Goal: Transaction & Acquisition: Purchase product/service

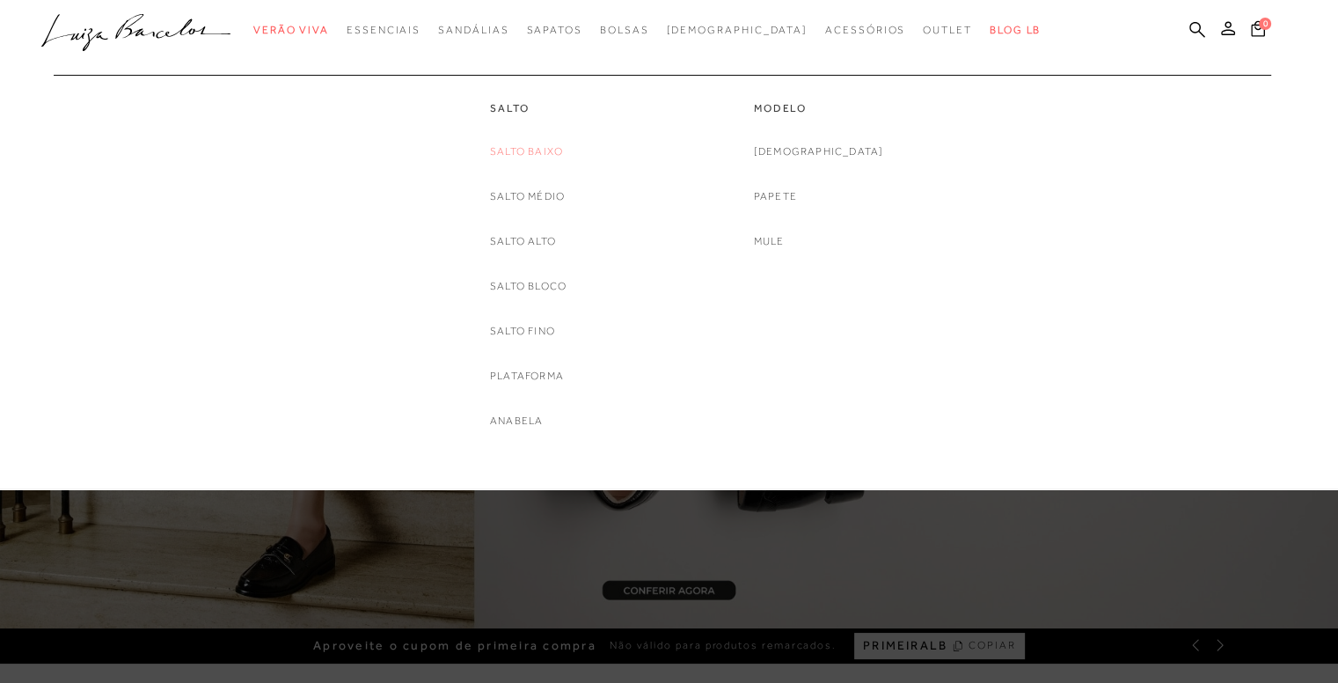
click at [529, 145] on link "Salto Baixo" at bounding box center [526, 151] width 73 height 18
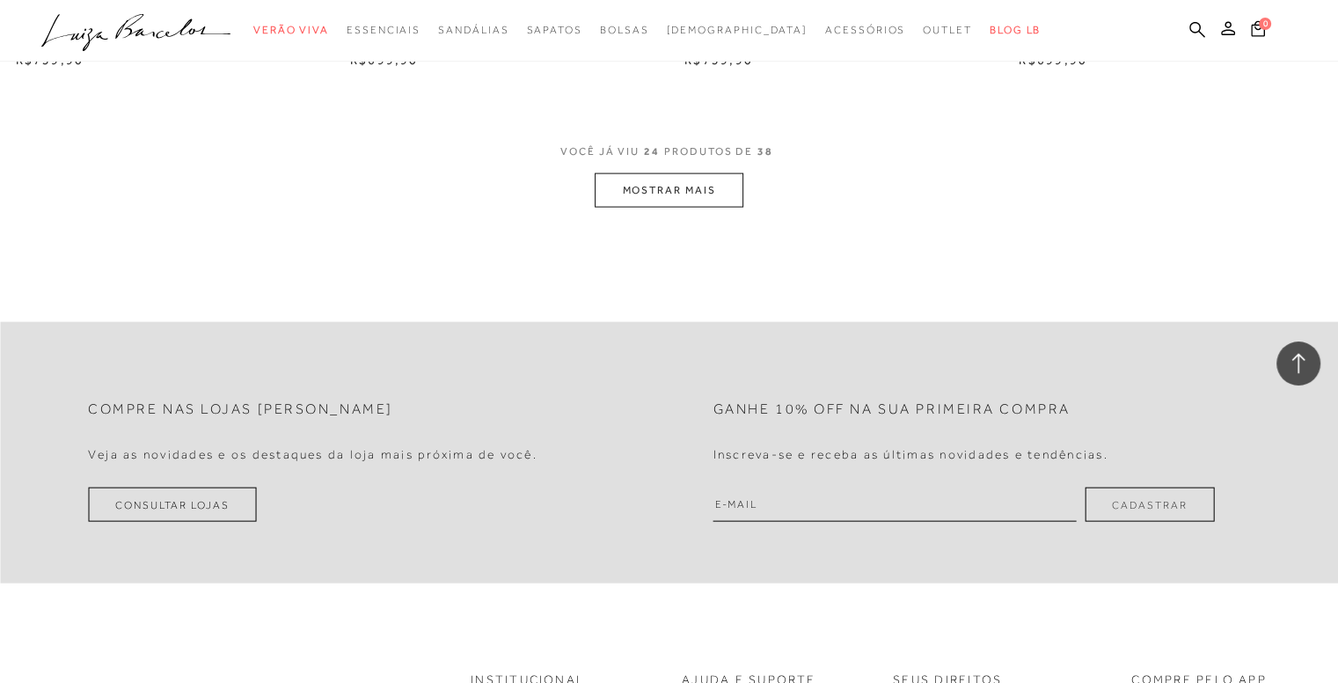
scroll to position [3765, 0]
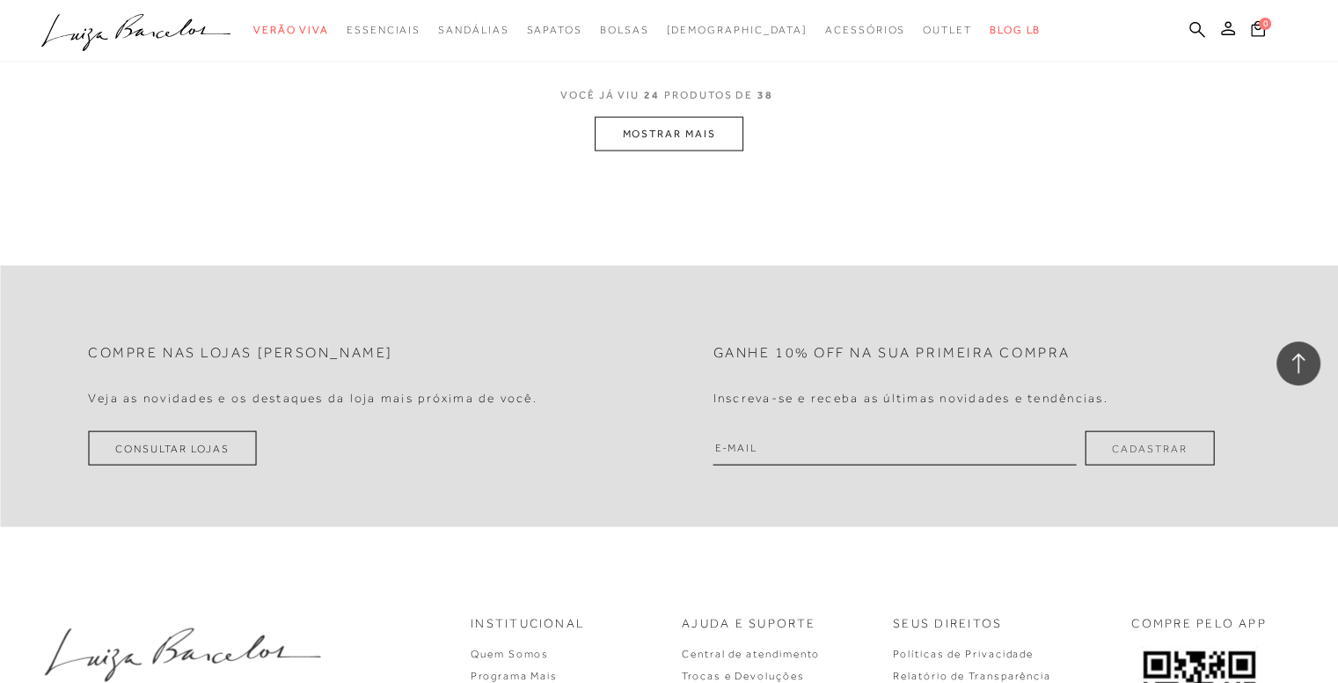
click at [688, 131] on button "MOSTRAR MAIS" at bounding box center [669, 134] width 148 height 34
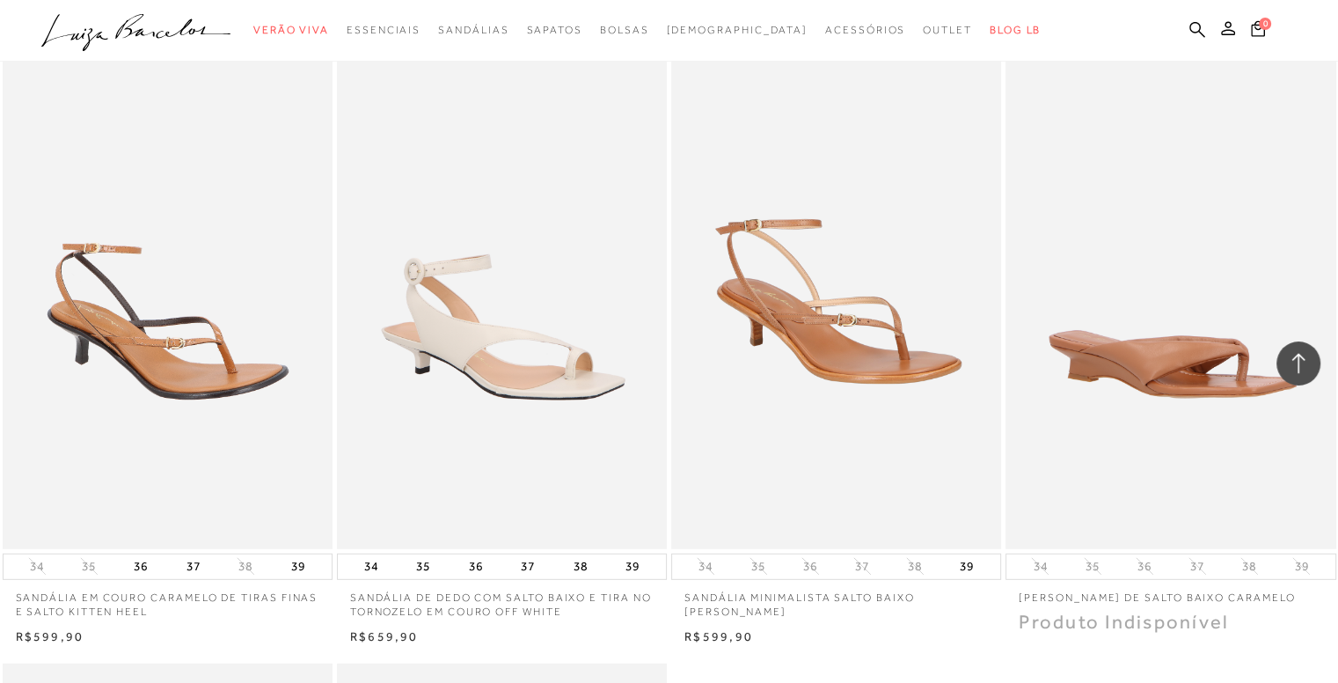
scroll to position [5137, 0]
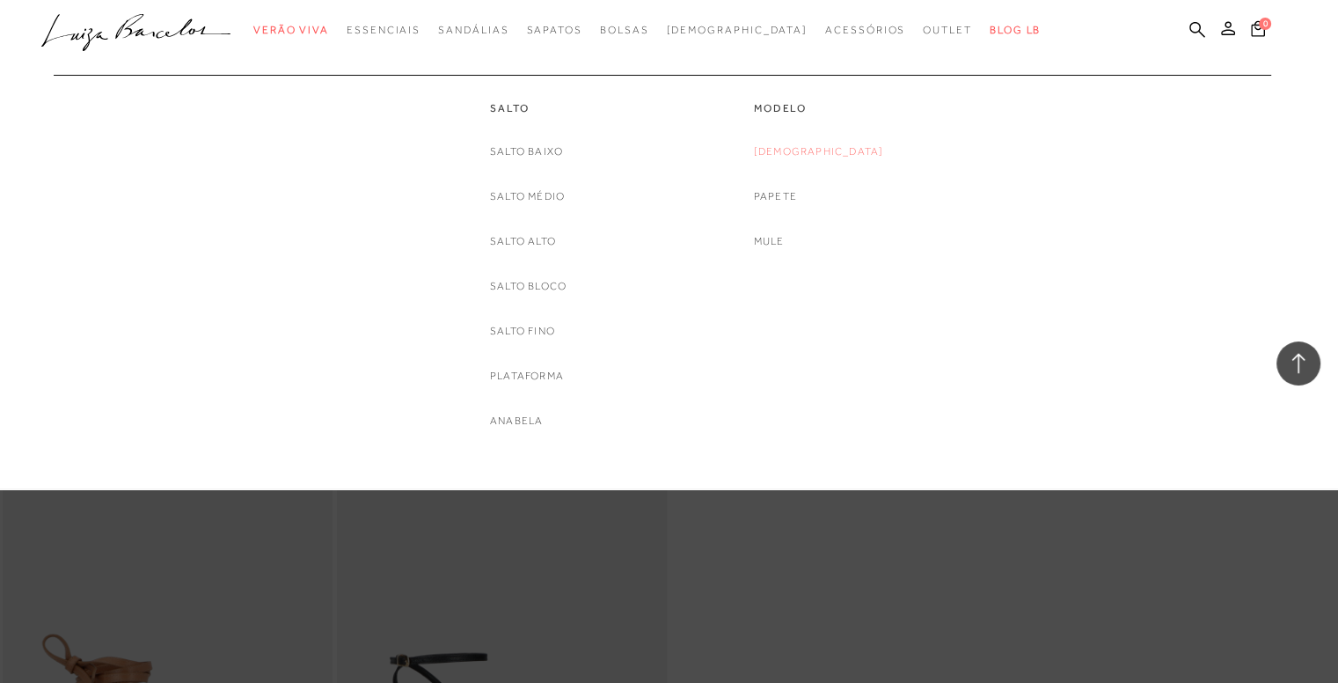
click at [820, 152] on link "[DEMOGRAPHIC_DATA]" at bounding box center [819, 151] width 130 height 18
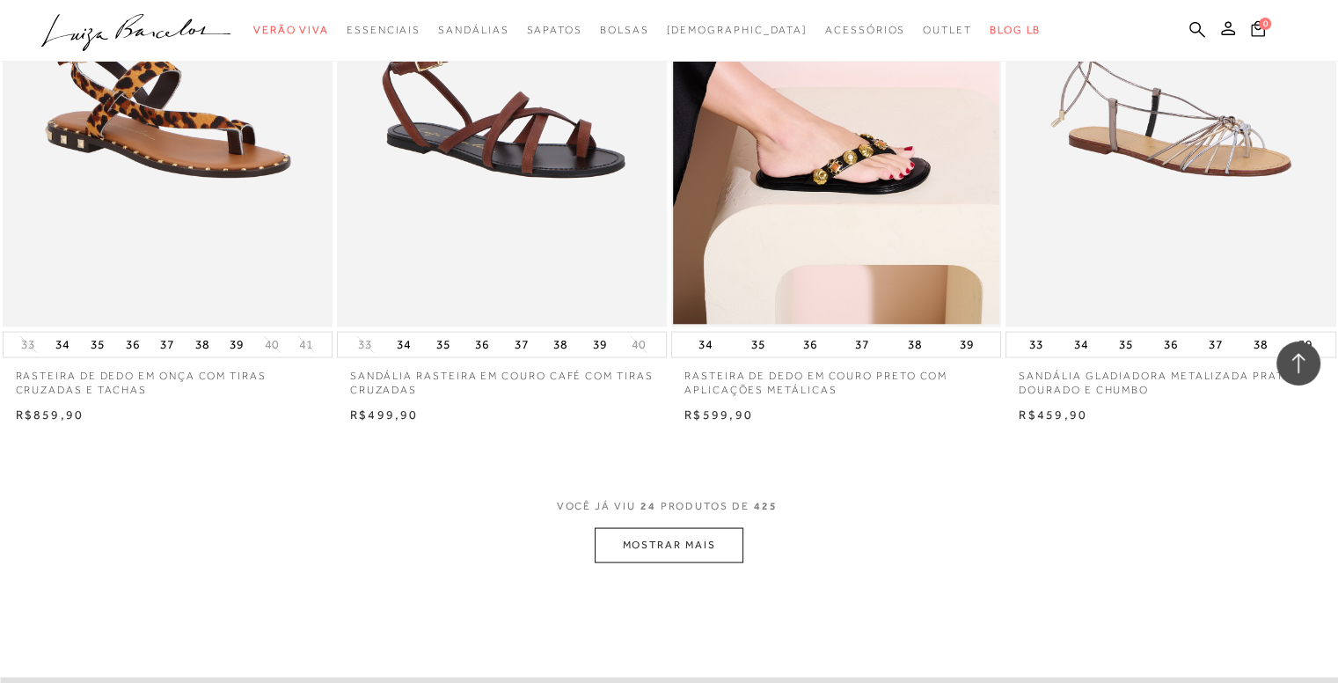
scroll to position [3343, 0]
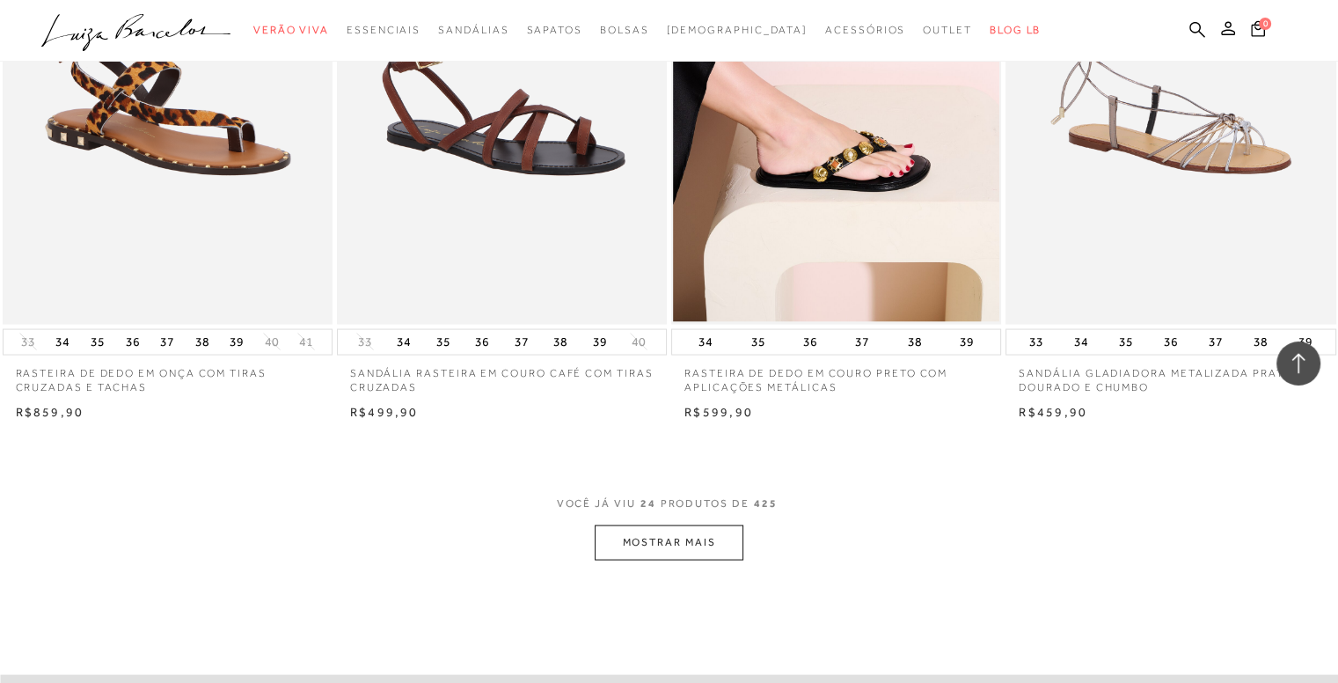
click at [668, 552] on button "MOSTRAR MAIS" at bounding box center [669, 541] width 148 height 34
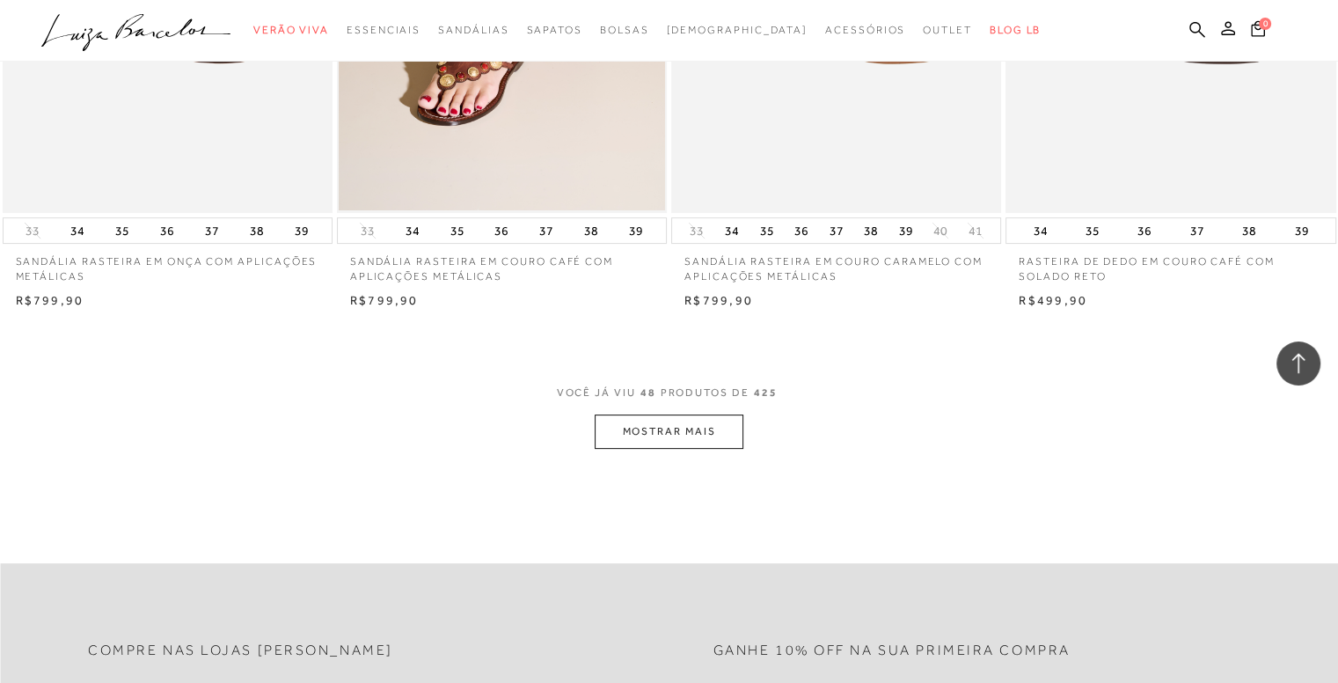
scroll to position [7178, 0]
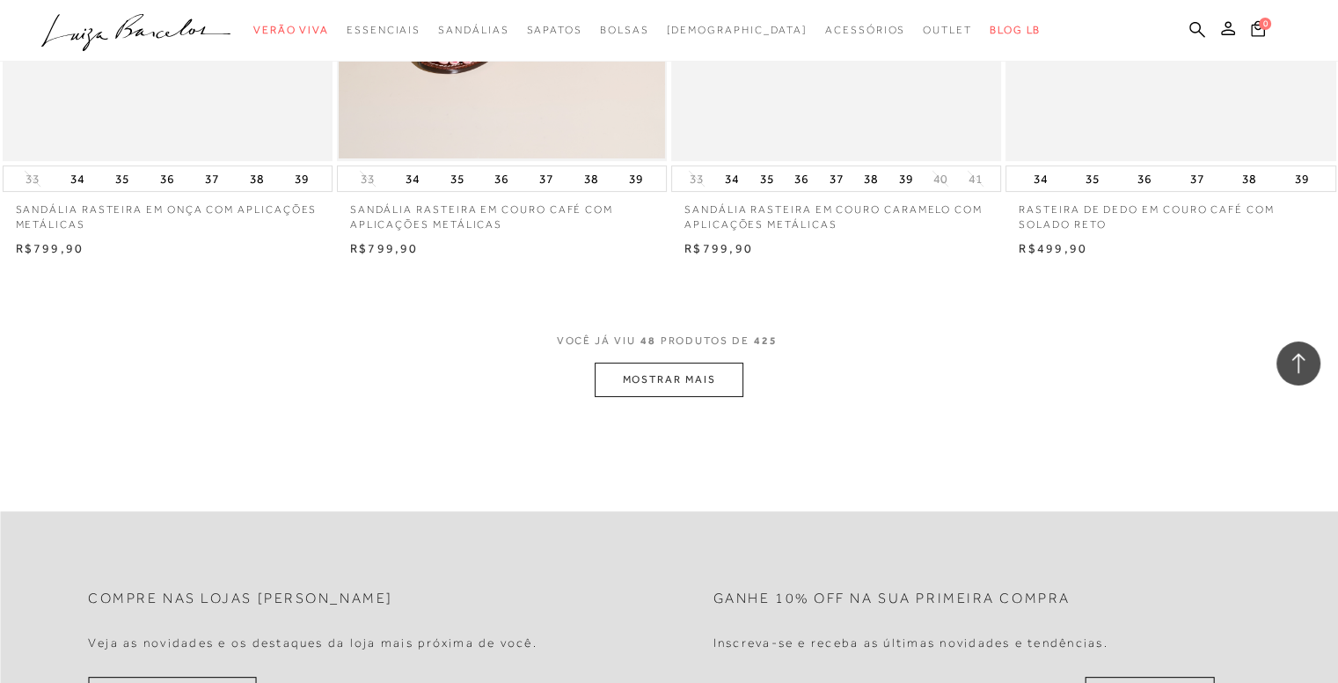
click at [733, 381] on button "MOSTRAR MAIS" at bounding box center [669, 379] width 148 height 34
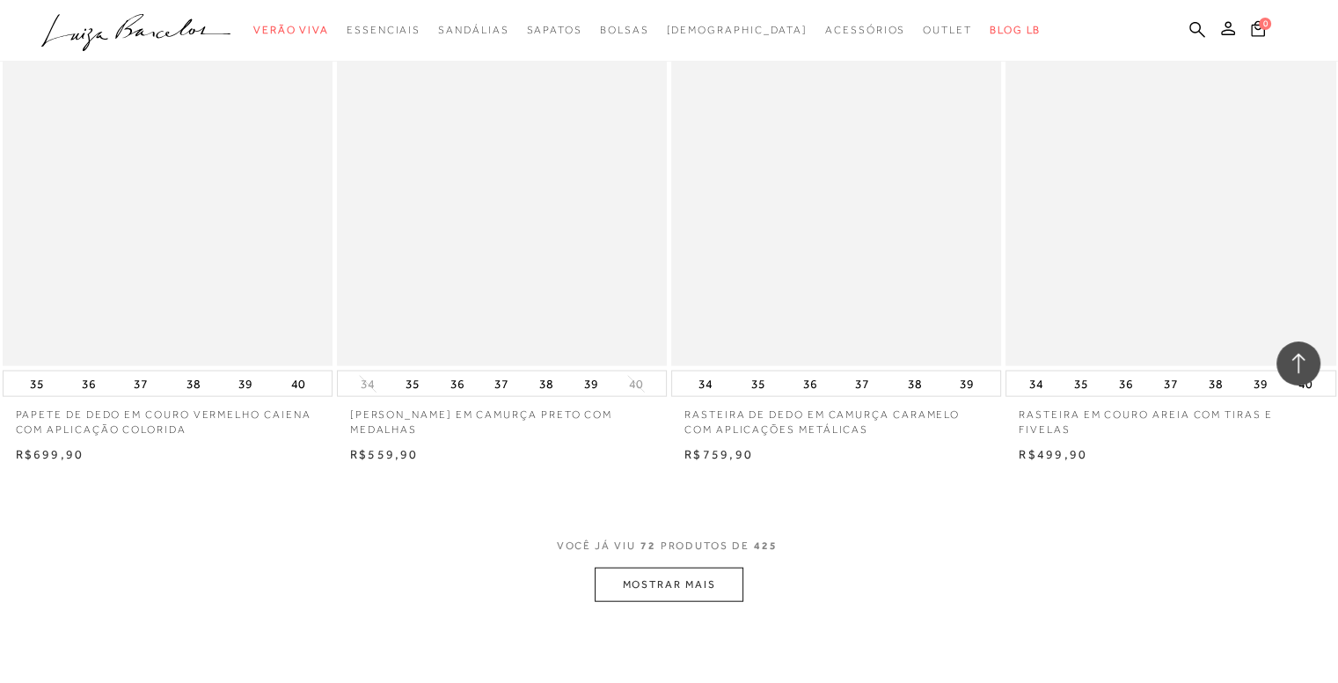
scroll to position [10661, 0]
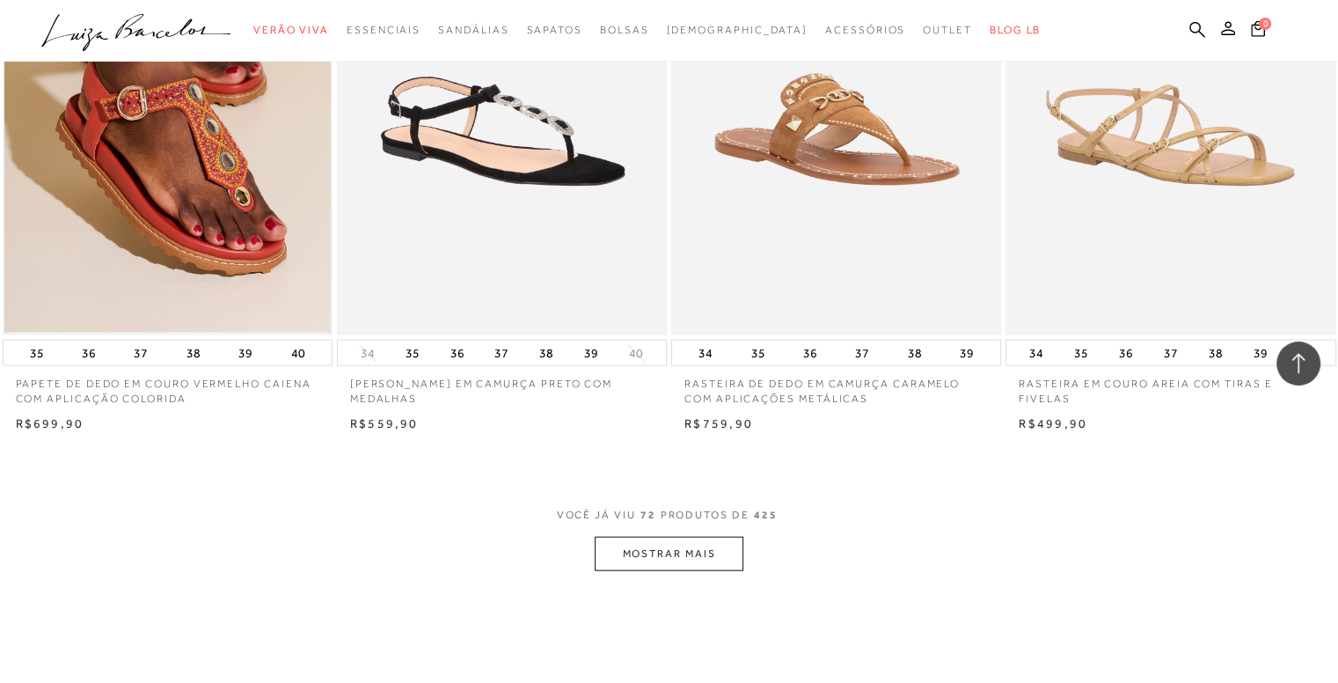
click at [697, 537] on button "MOSTRAR MAIS" at bounding box center [669, 554] width 148 height 34
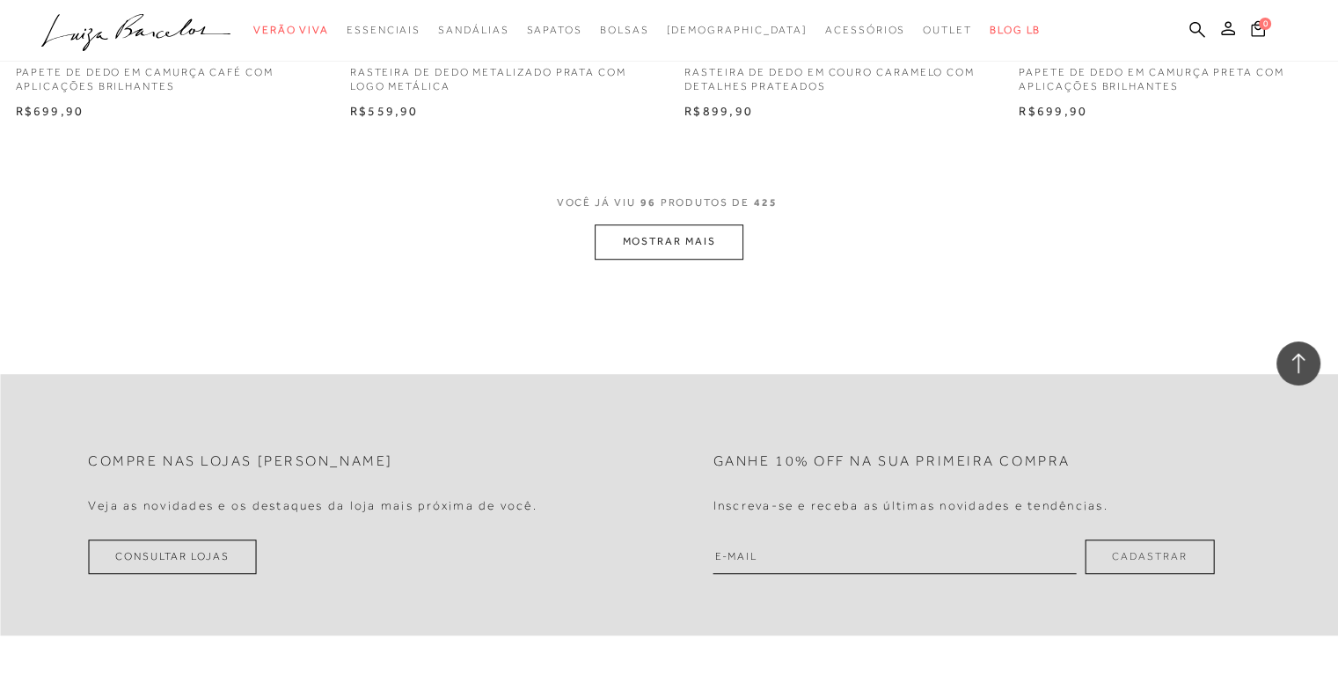
scroll to position [14707, 0]
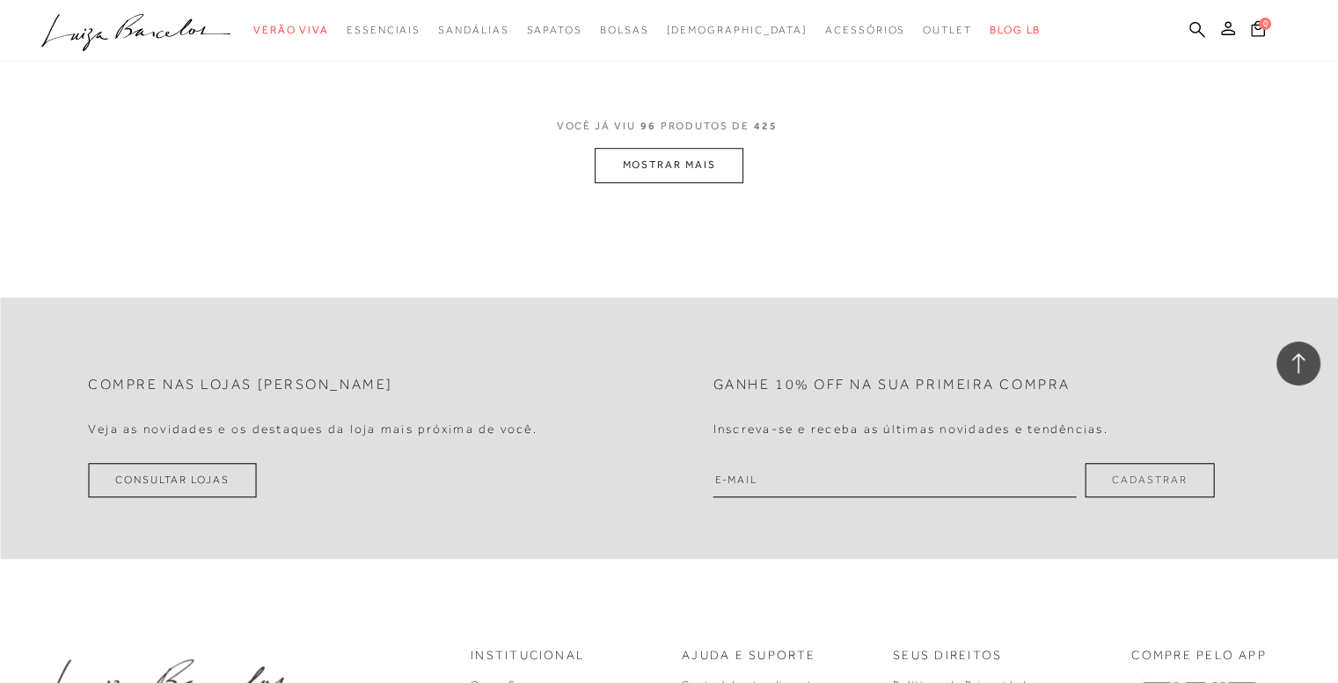
click at [725, 165] on button "MOSTRAR MAIS" at bounding box center [669, 165] width 148 height 34
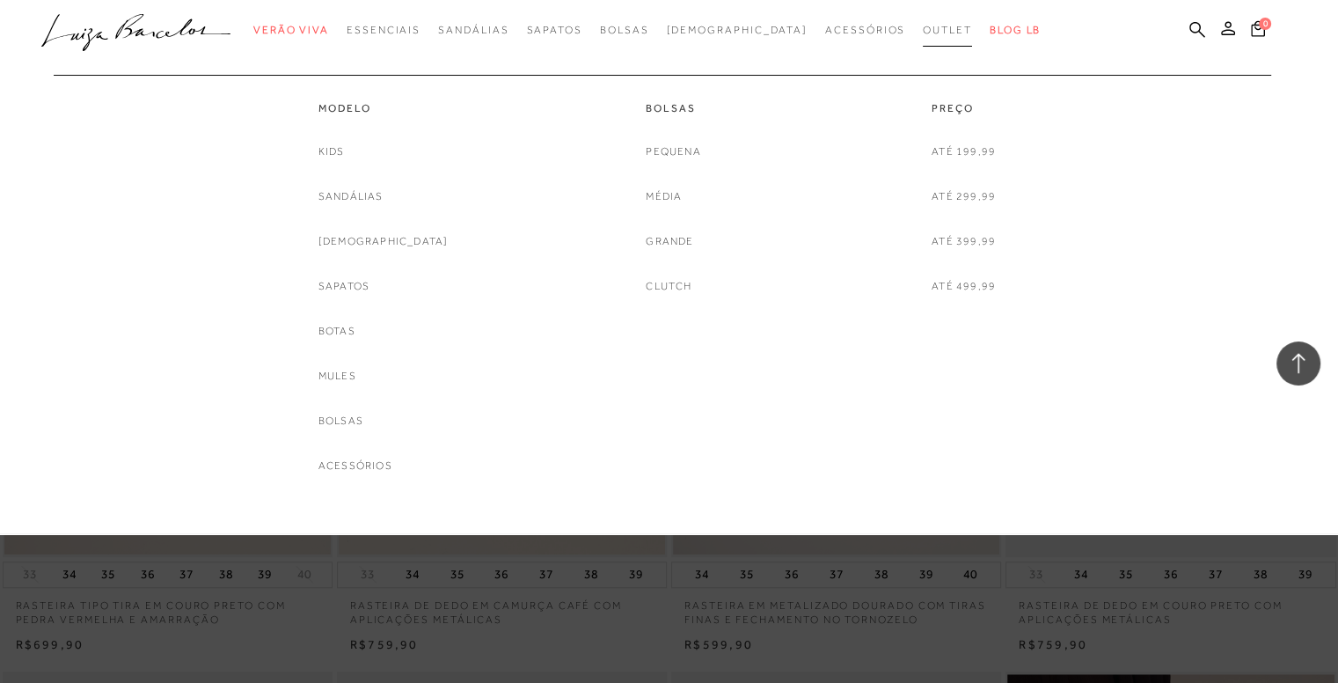
click at [923, 27] on span "Outlet" at bounding box center [947, 30] width 49 height 12
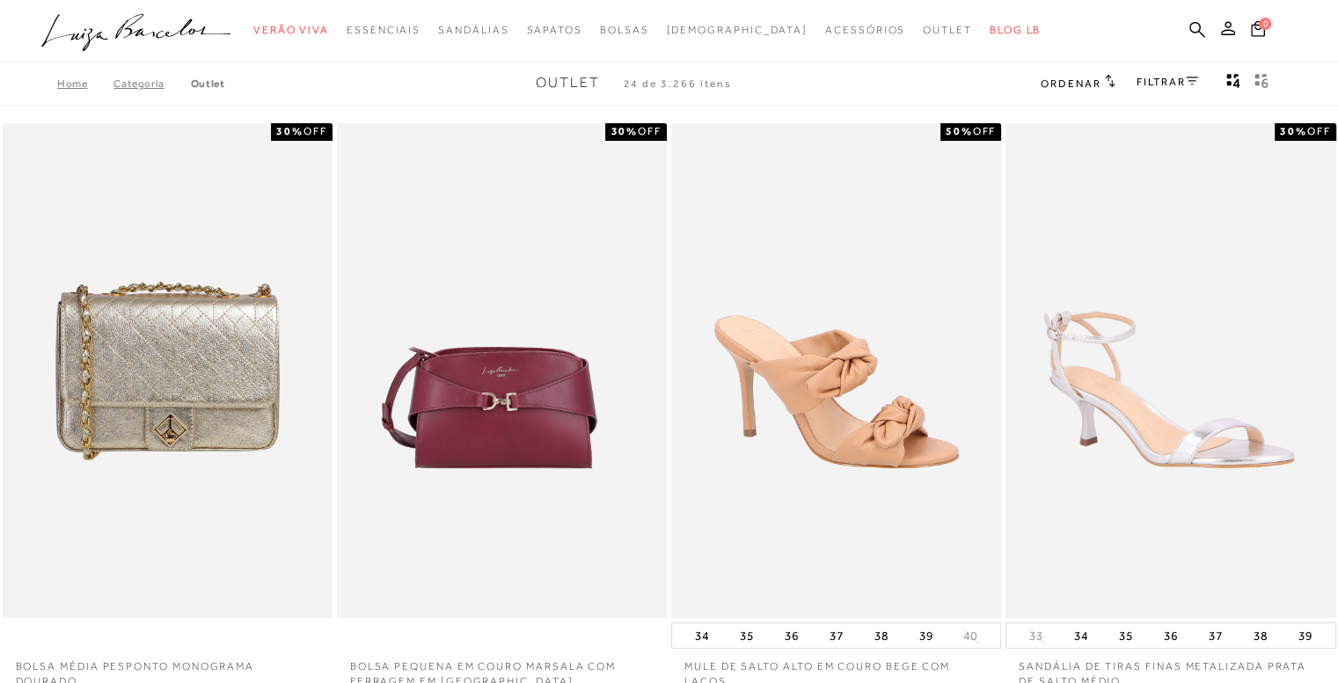
click at [1171, 84] on link "FILTRAR" at bounding box center [1167, 82] width 62 height 12
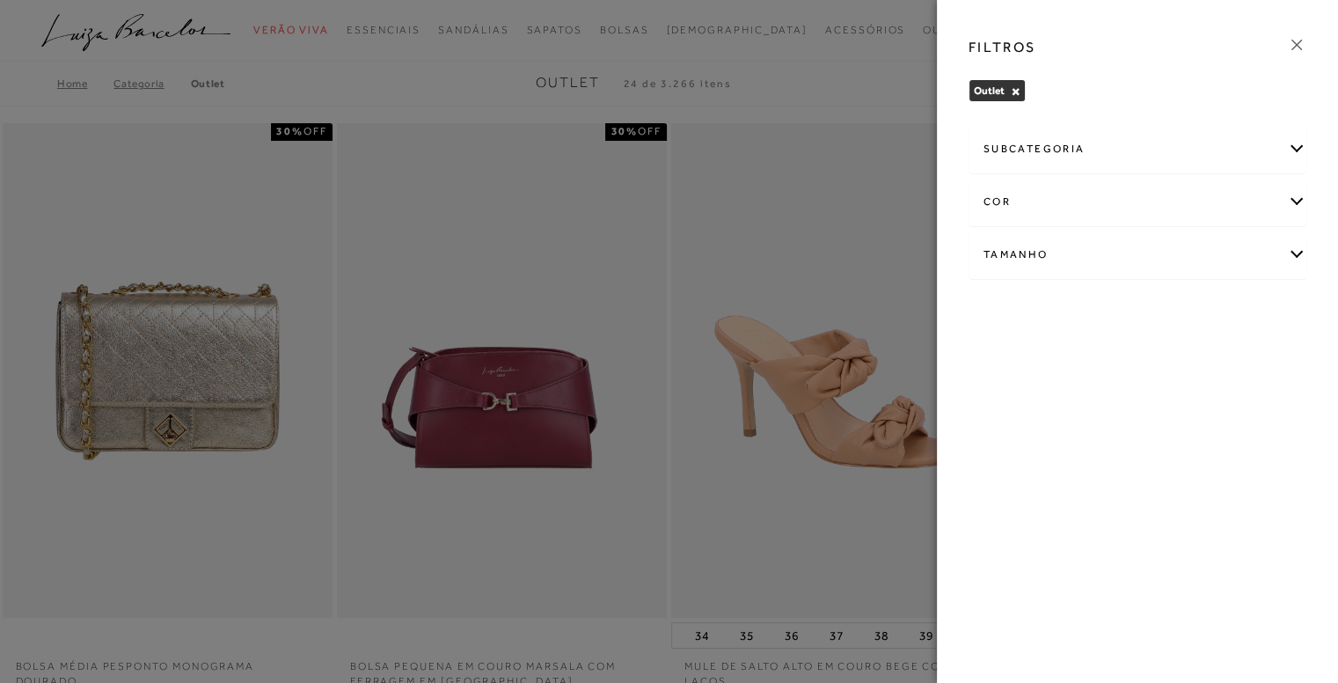
click at [1127, 148] on div "subcategoria" at bounding box center [1137, 149] width 336 height 47
click at [1118, 253] on div "cor" at bounding box center [1137, 249] width 336 height 47
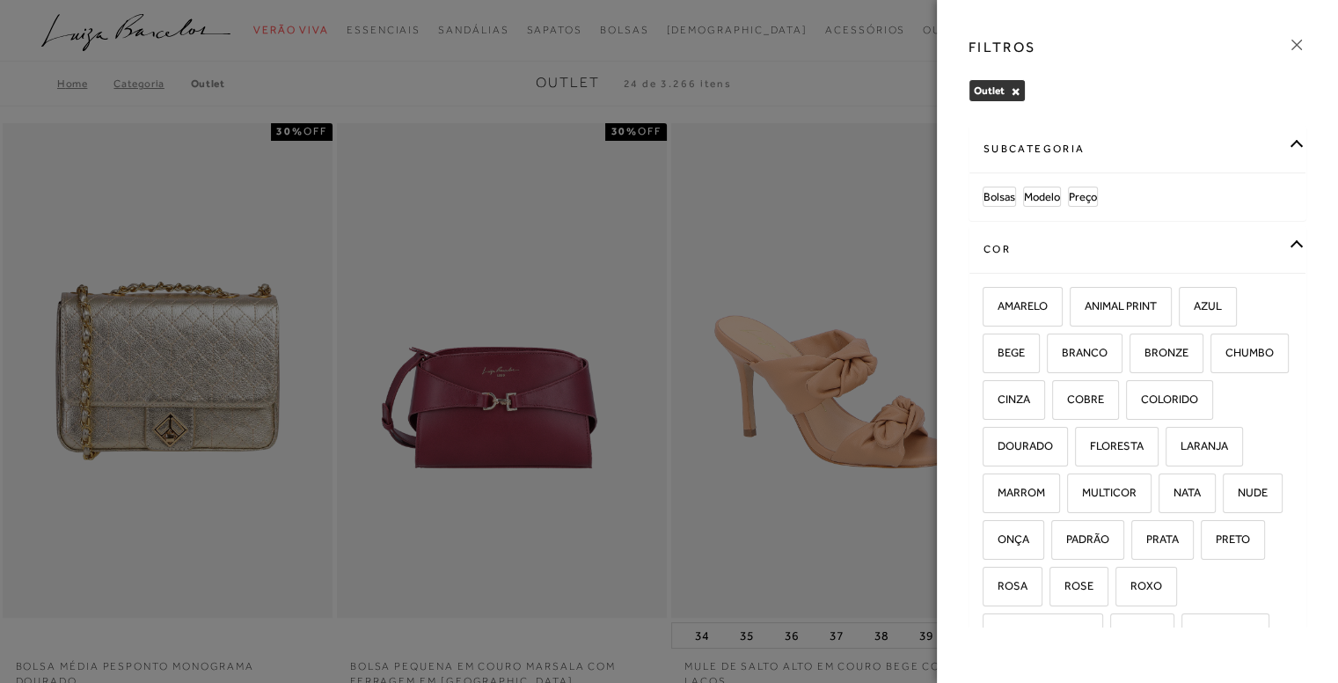
click at [1287, 150] on div "subcategoria" at bounding box center [1137, 149] width 336 height 47
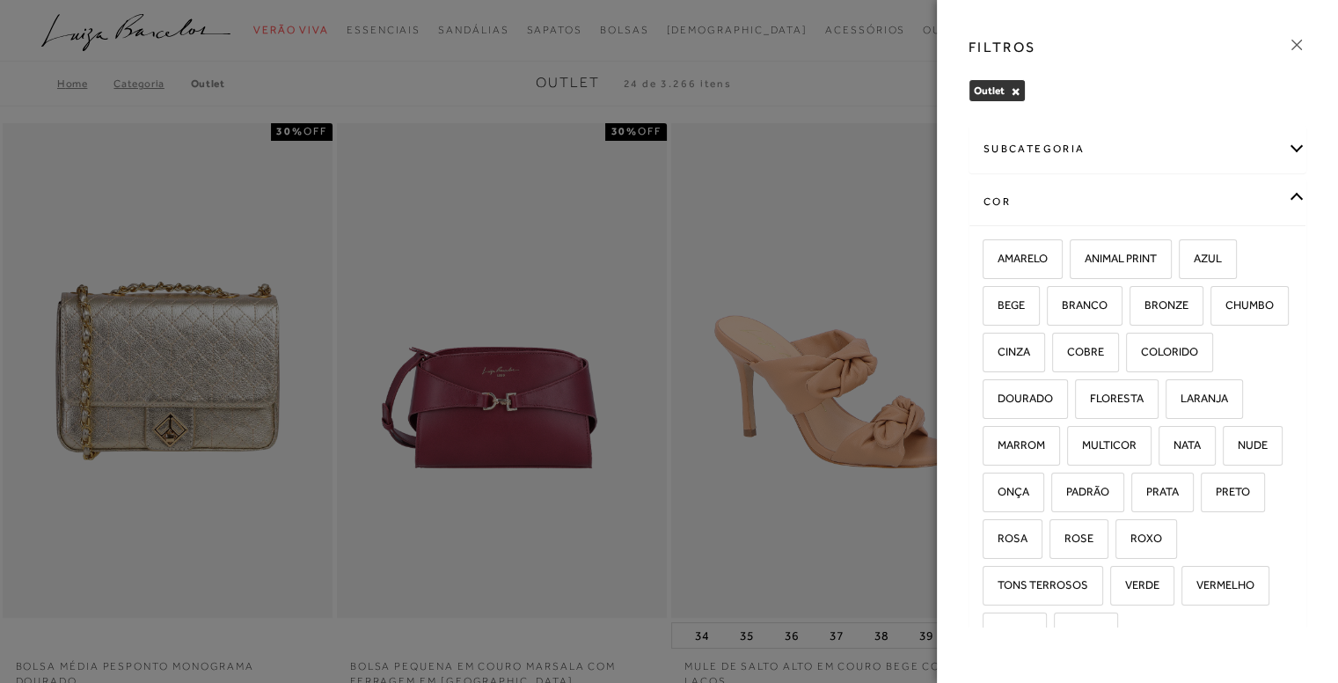
click at [866, 89] on div at bounding box center [669, 341] width 1338 height 683
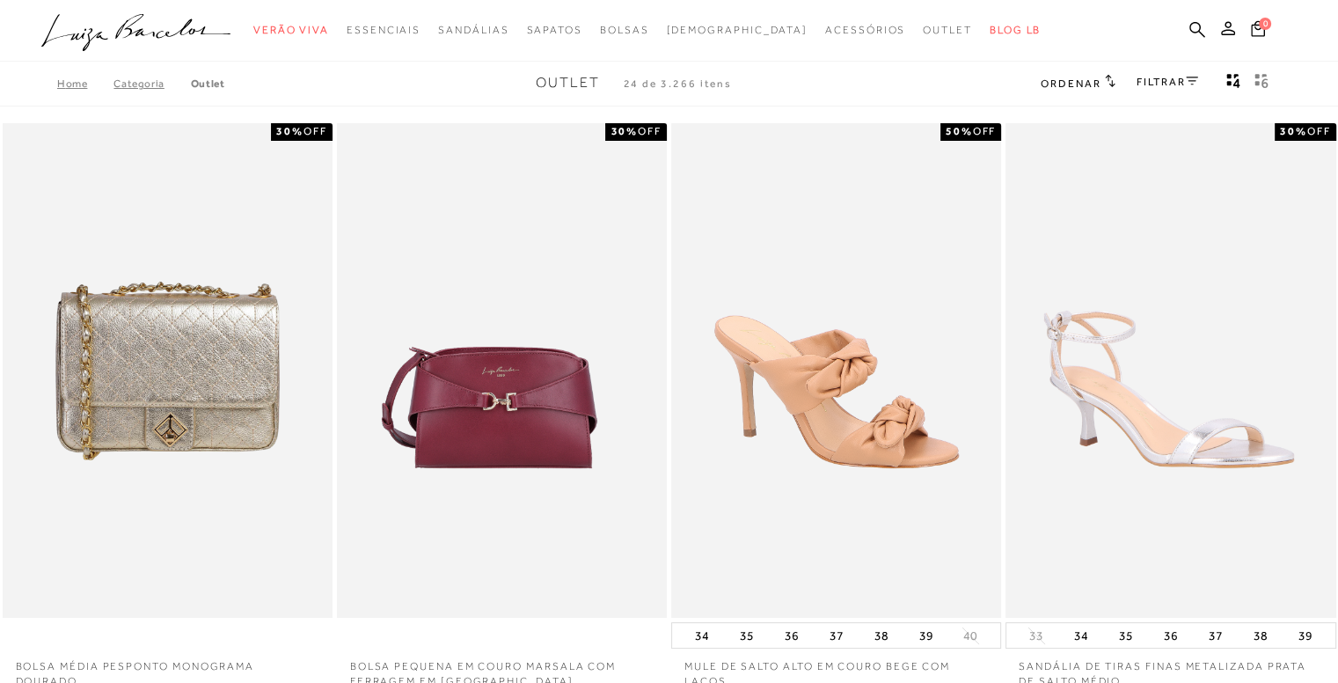
click at [1180, 82] on link "FILTRAR" at bounding box center [1167, 82] width 62 height 12
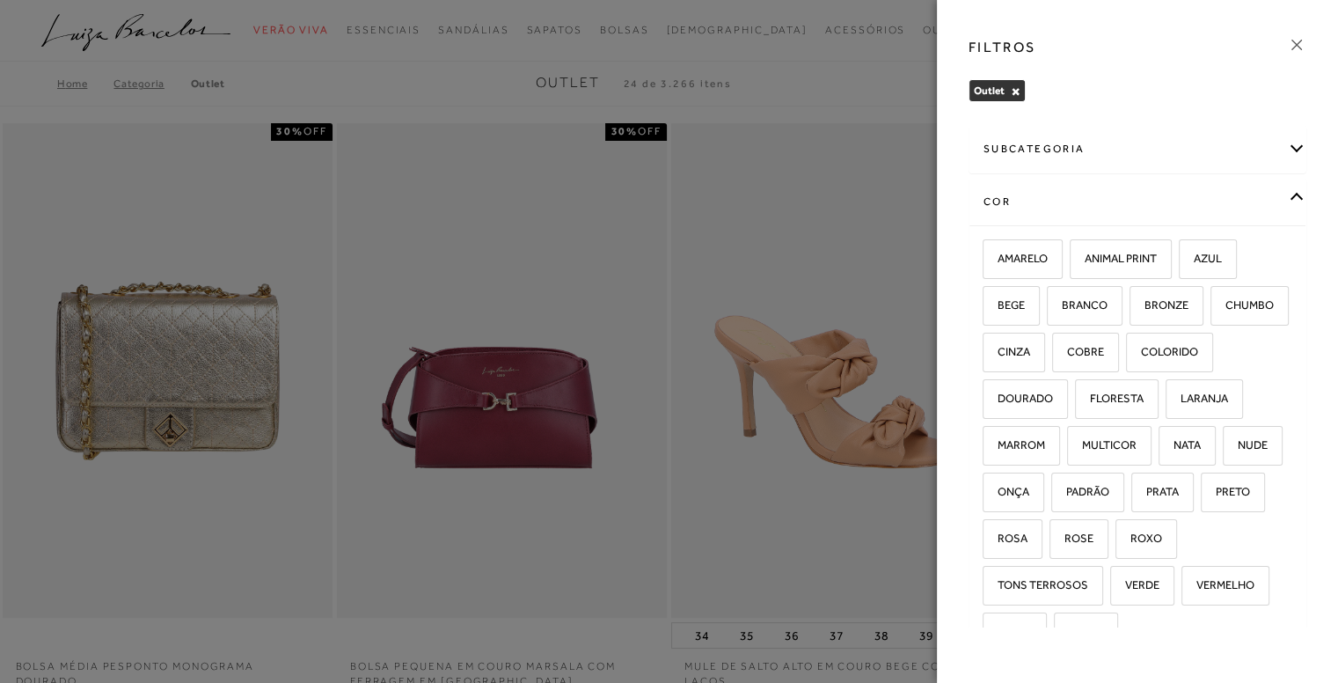
click at [1040, 149] on div "subcategoria" at bounding box center [1137, 149] width 336 height 47
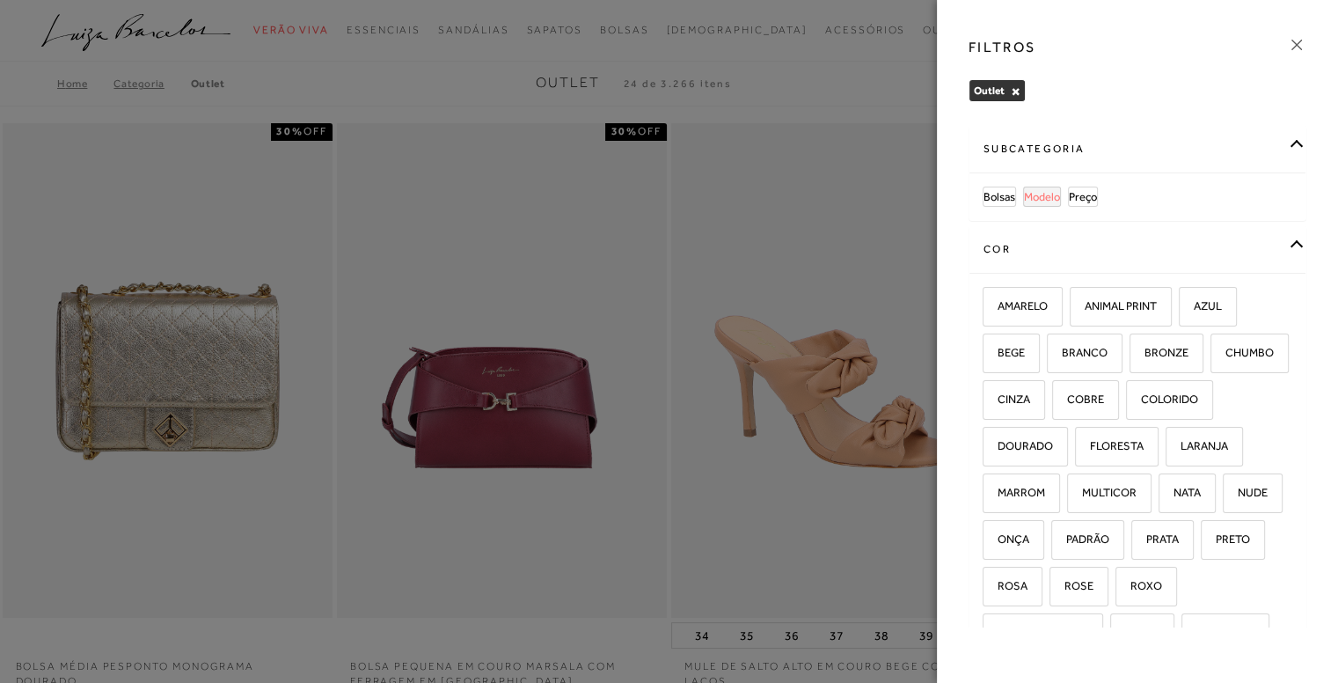
click at [1043, 200] on span "Modelo" at bounding box center [1042, 196] width 36 height 13
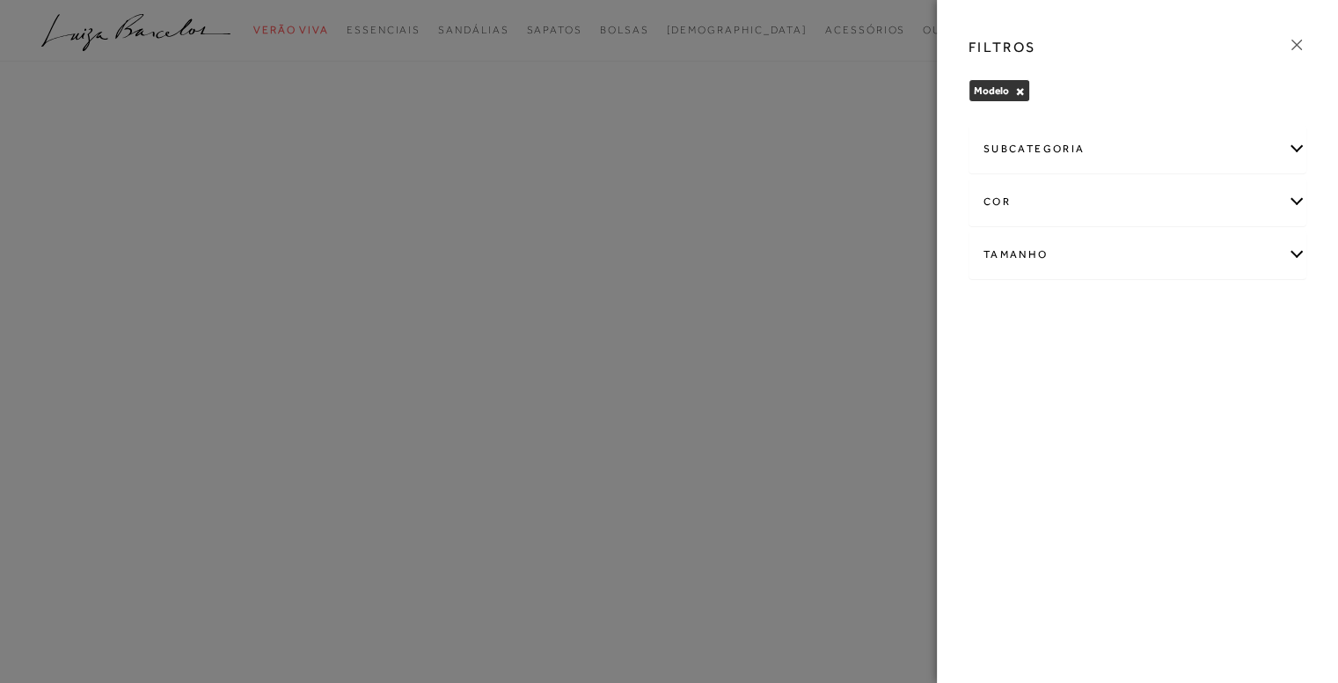
click at [1111, 154] on div "subcategoria" at bounding box center [1137, 149] width 336 height 47
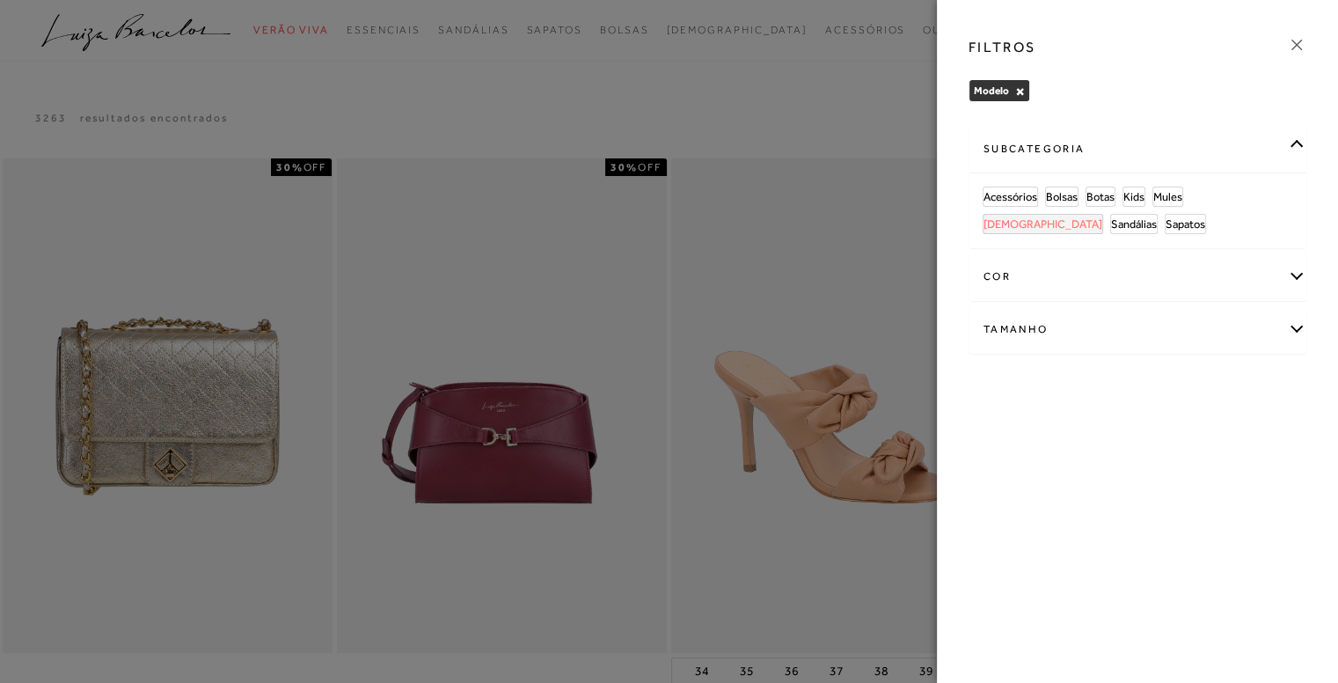
click at [1102, 217] on span "[DEMOGRAPHIC_DATA]" at bounding box center [1042, 223] width 119 height 13
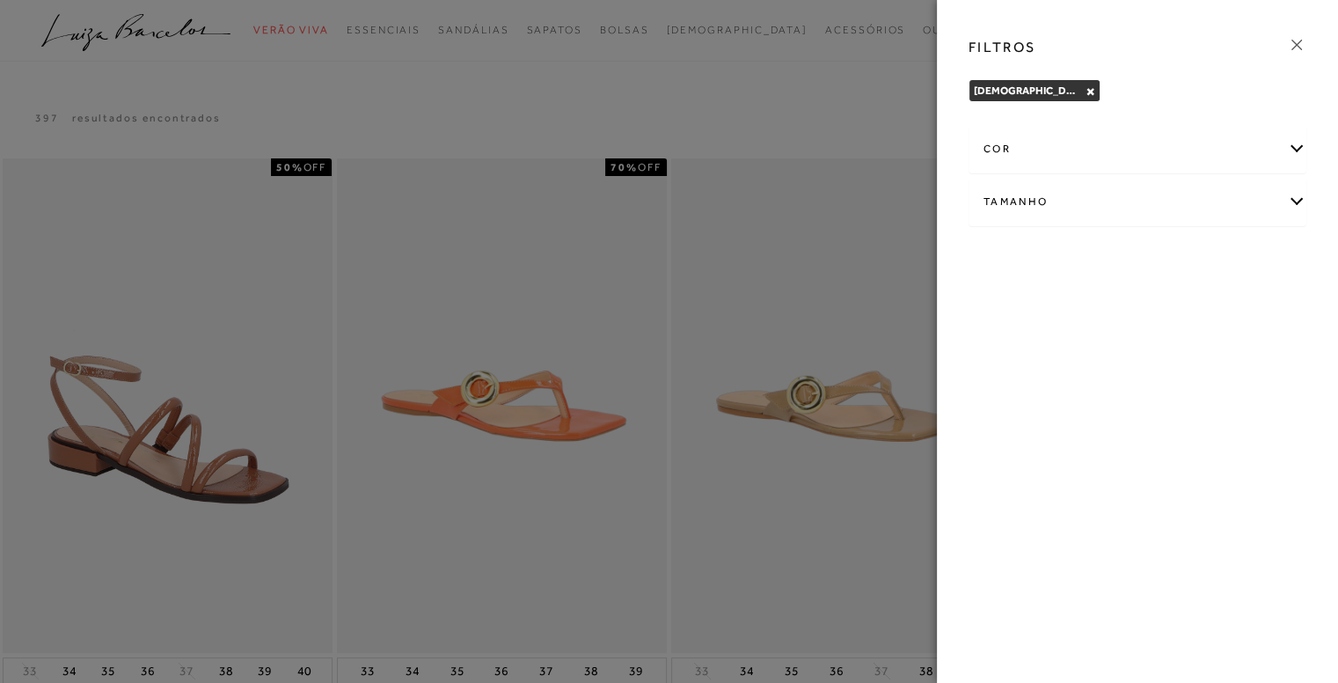
click at [1220, 198] on div "Tamanho" at bounding box center [1137, 202] width 336 height 47
click at [1009, 309] on label "36" at bounding box center [1003, 306] width 40 height 38
click at [997, 309] on input "36" at bounding box center [989, 308] width 18 height 18
checkbox input "true"
click at [1297, 47] on icon at bounding box center [1296, 45] width 11 height 11
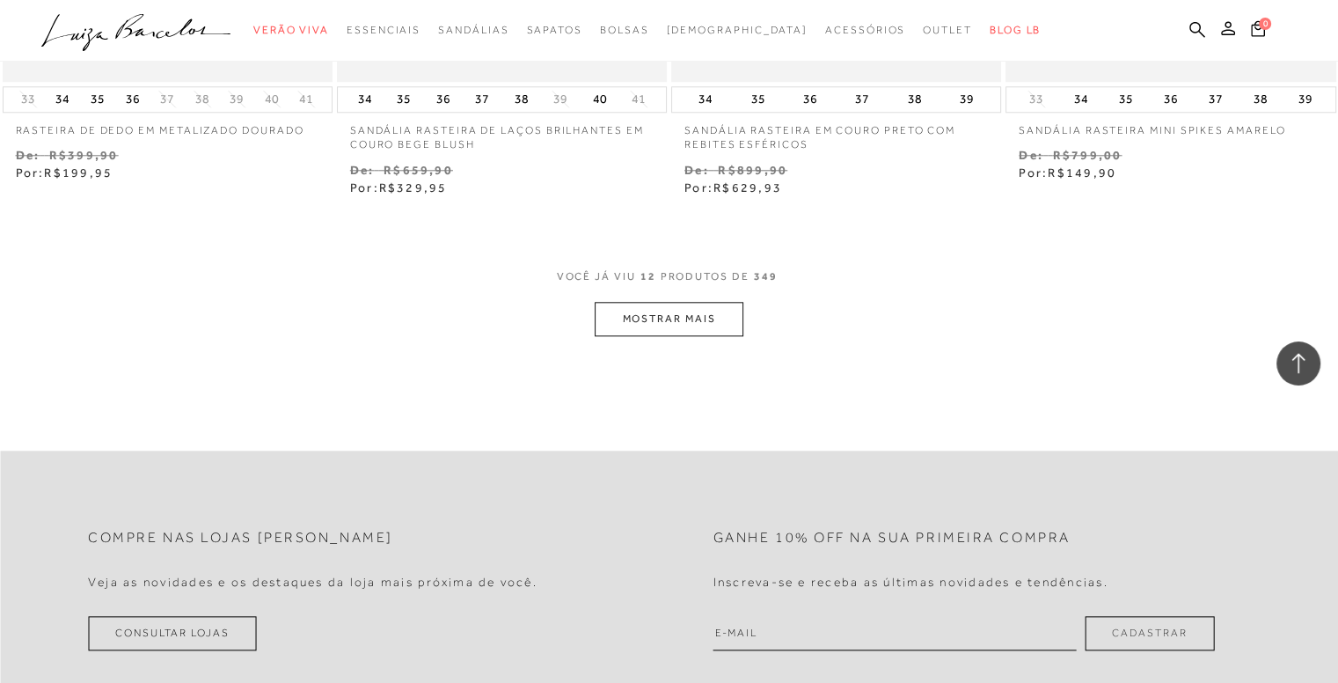
scroll to position [1830, 0]
click at [714, 311] on button "MOSTRAR MAIS" at bounding box center [669, 317] width 148 height 34
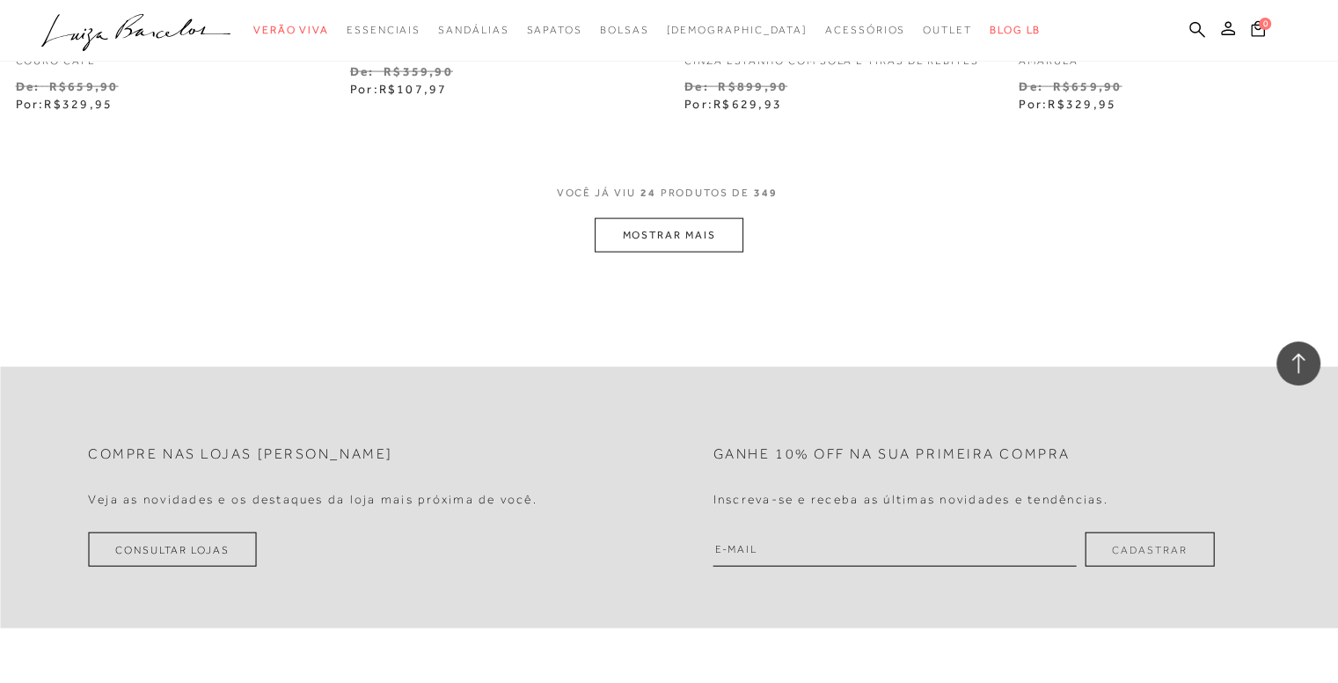
scroll to position [3835, 0]
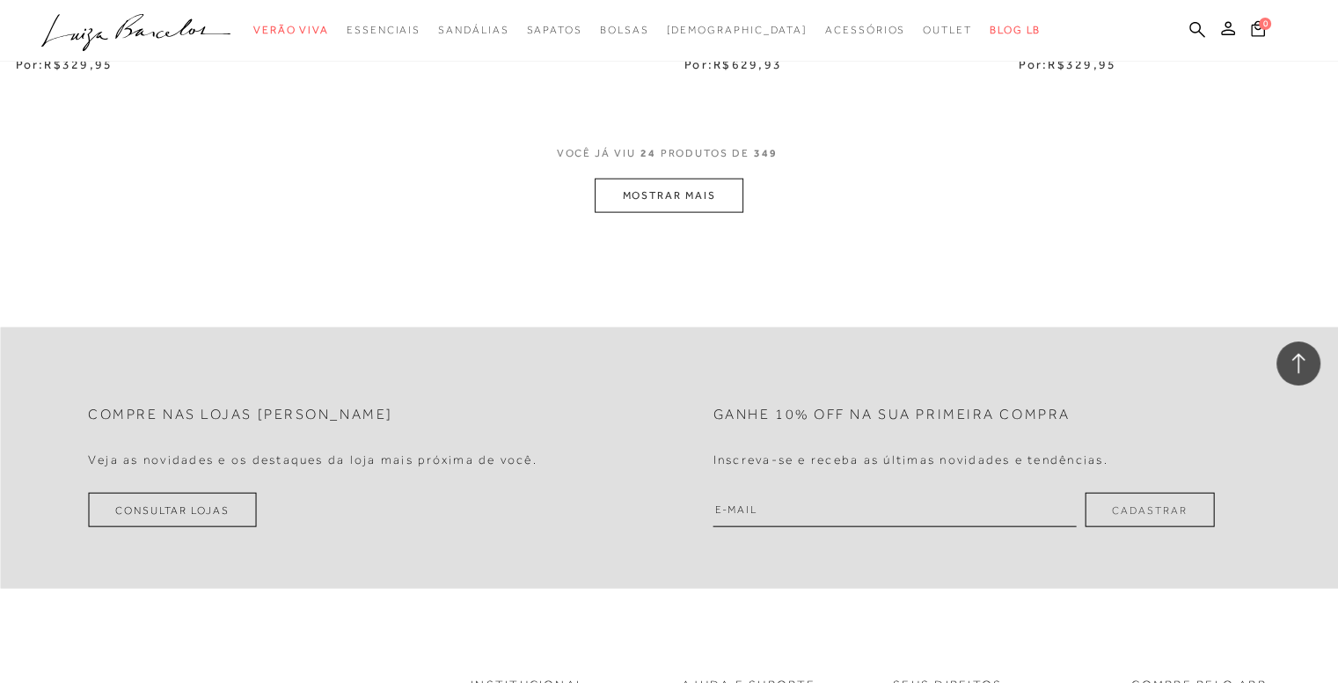
click at [692, 194] on button "MOSTRAR MAIS" at bounding box center [669, 196] width 148 height 34
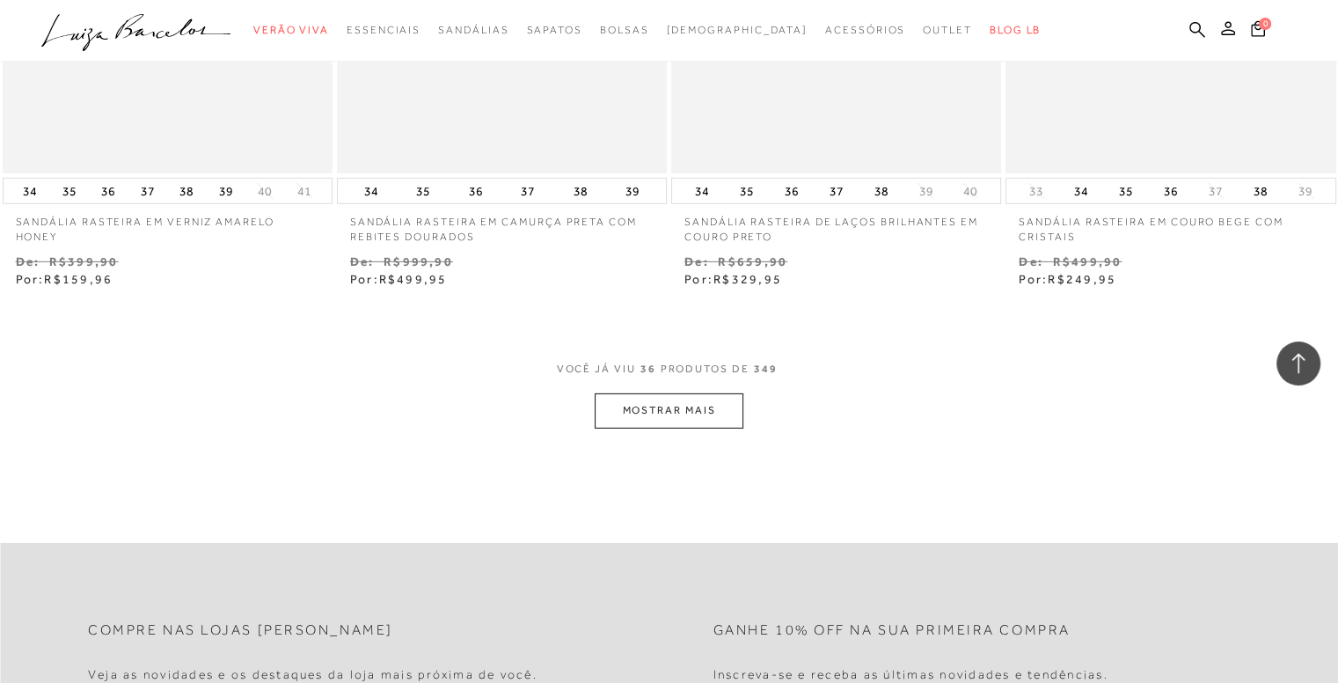
scroll to position [5594, 0]
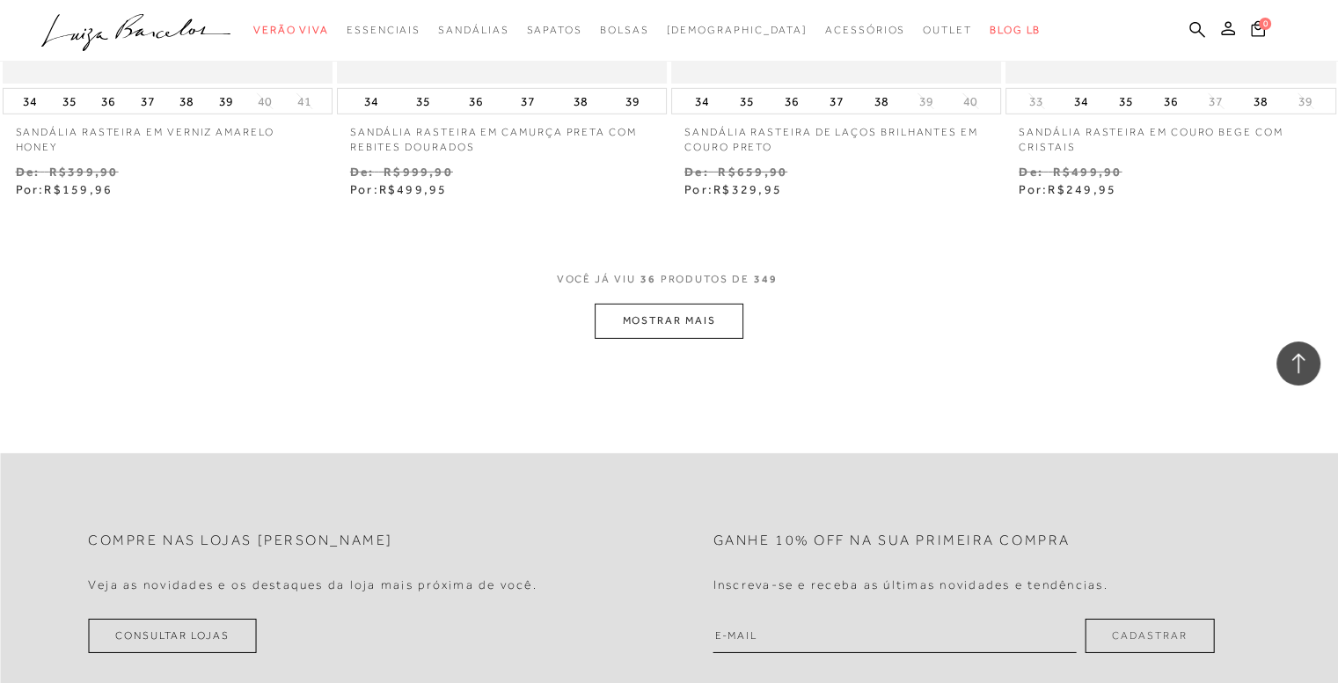
click at [719, 318] on button "MOSTRAR MAIS" at bounding box center [669, 320] width 148 height 34
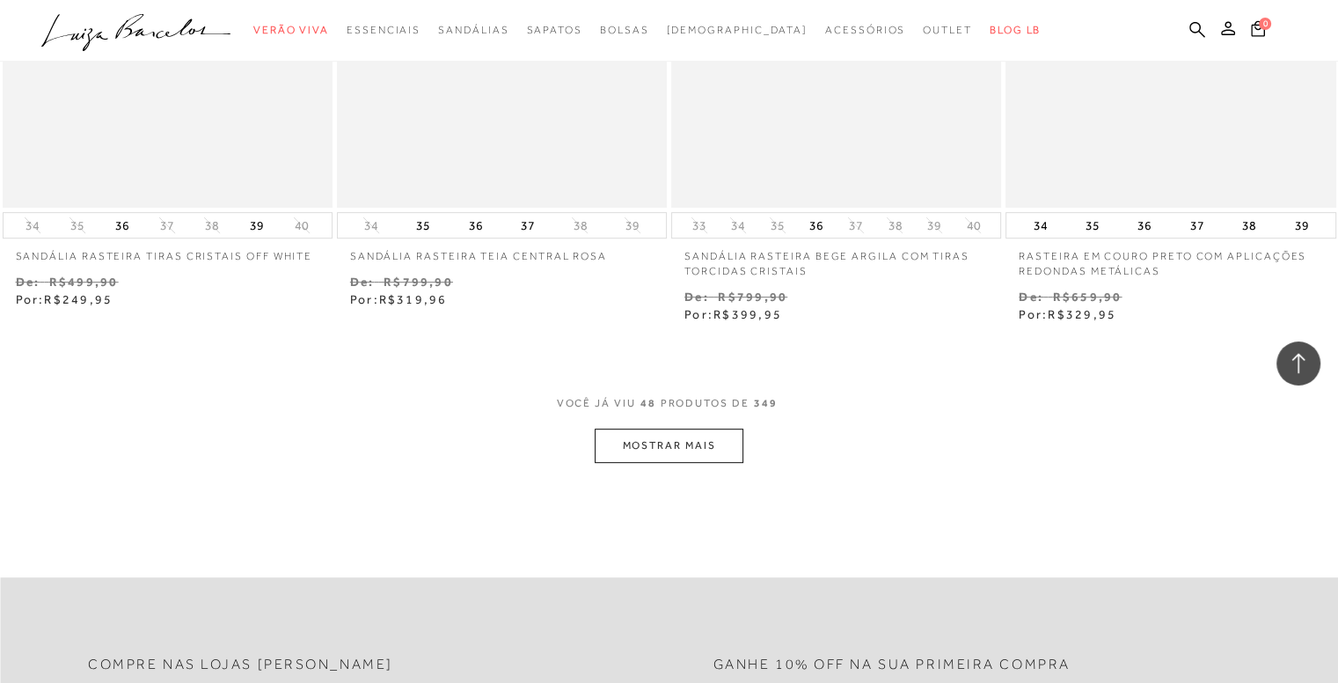
scroll to position [7459, 0]
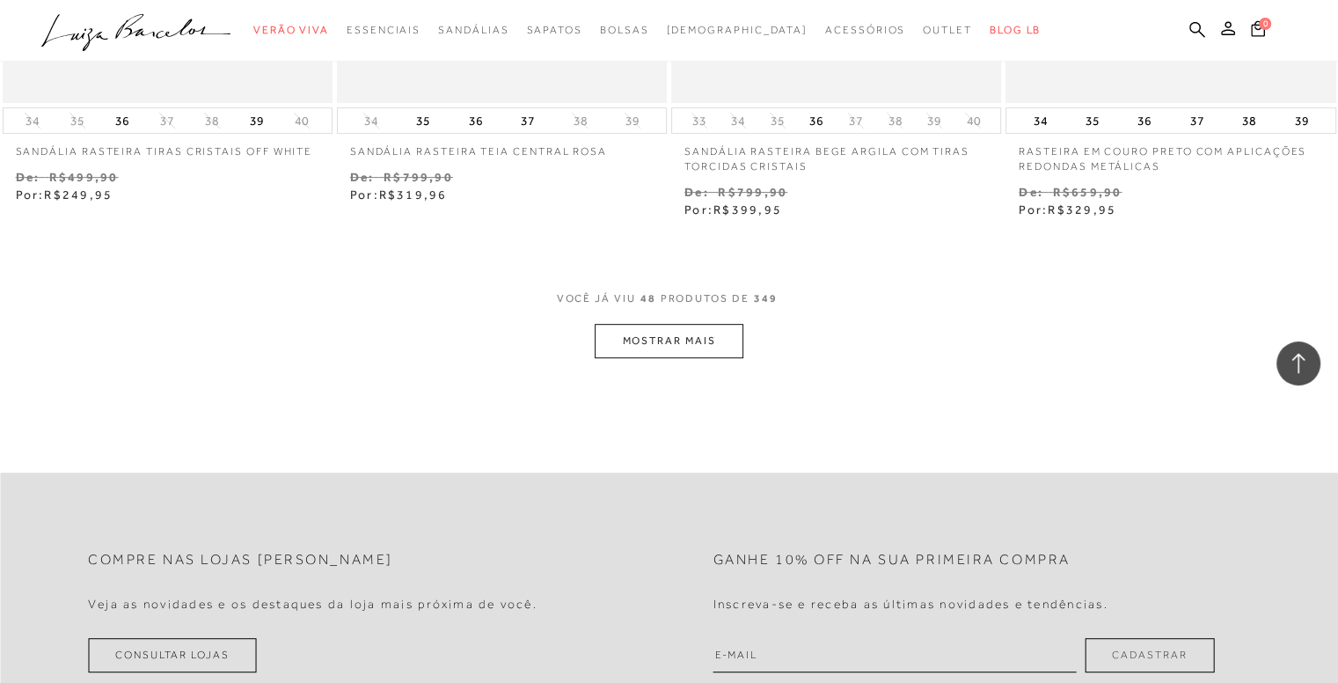
click at [713, 339] on button "MOSTRAR MAIS" at bounding box center [669, 341] width 148 height 34
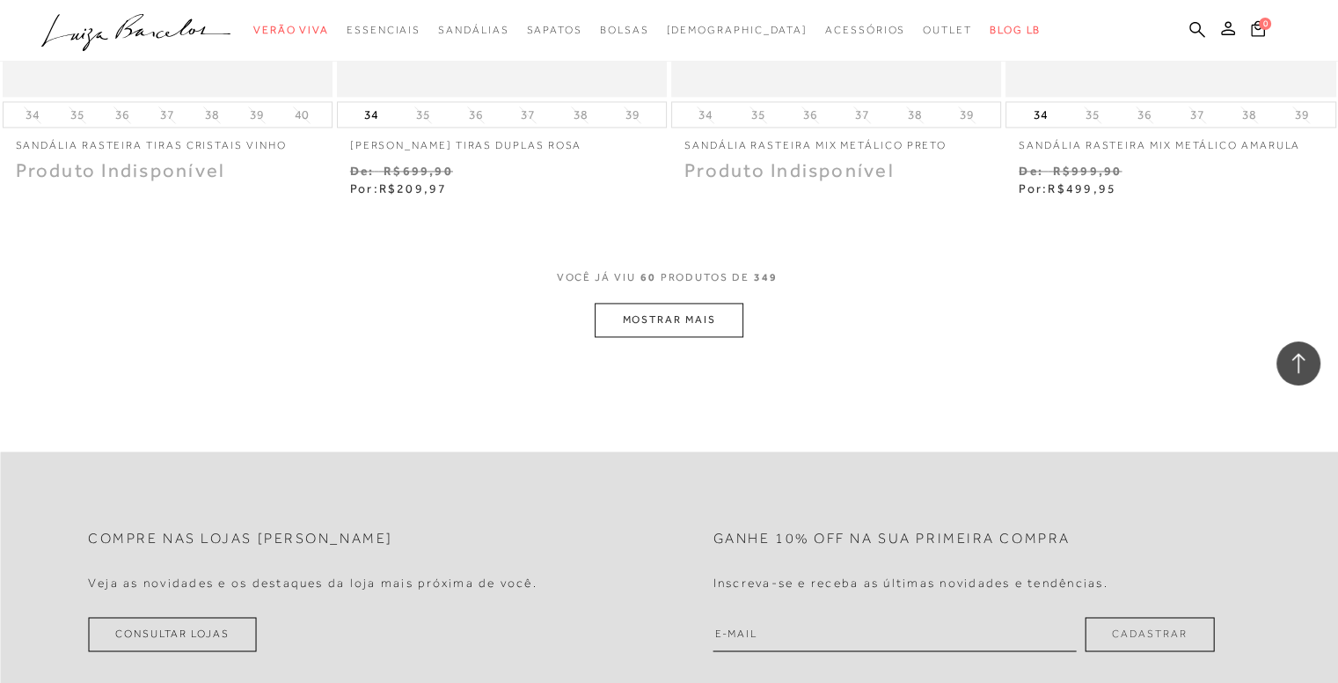
scroll to position [9429, 0]
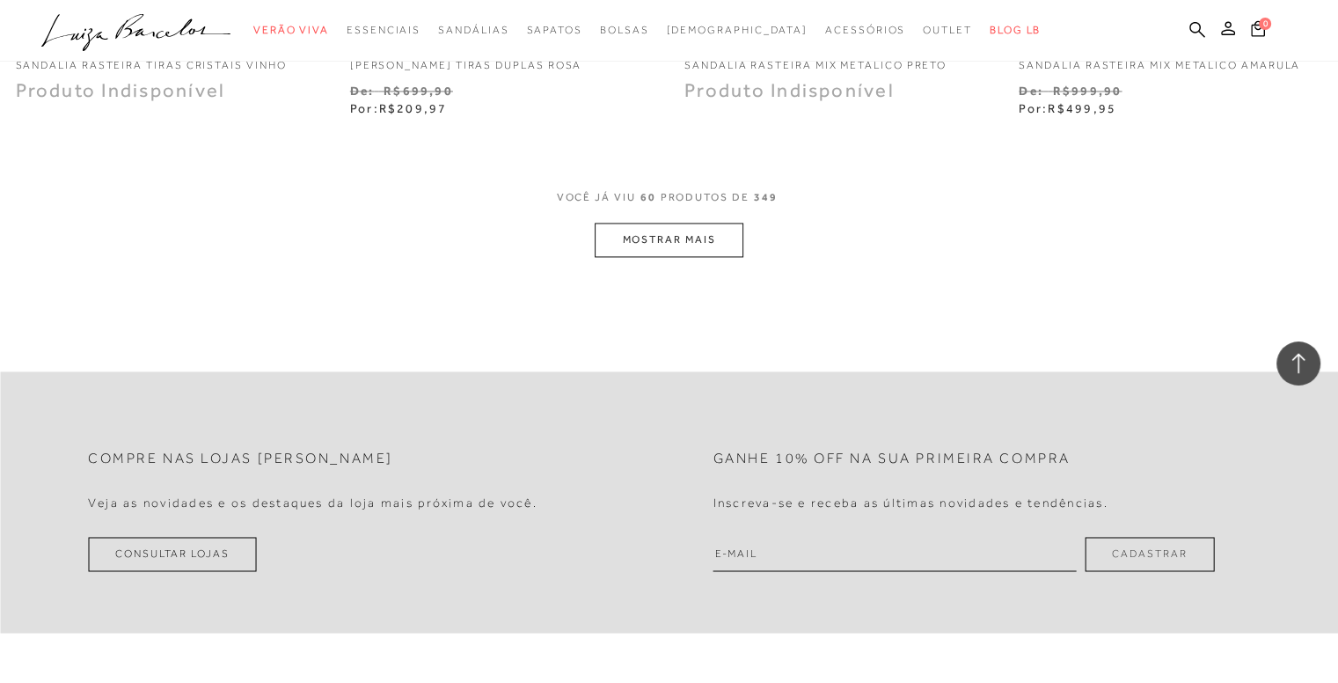
click at [677, 224] on button "MOSTRAR MAIS" at bounding box center [669, 240] width 148 height 34
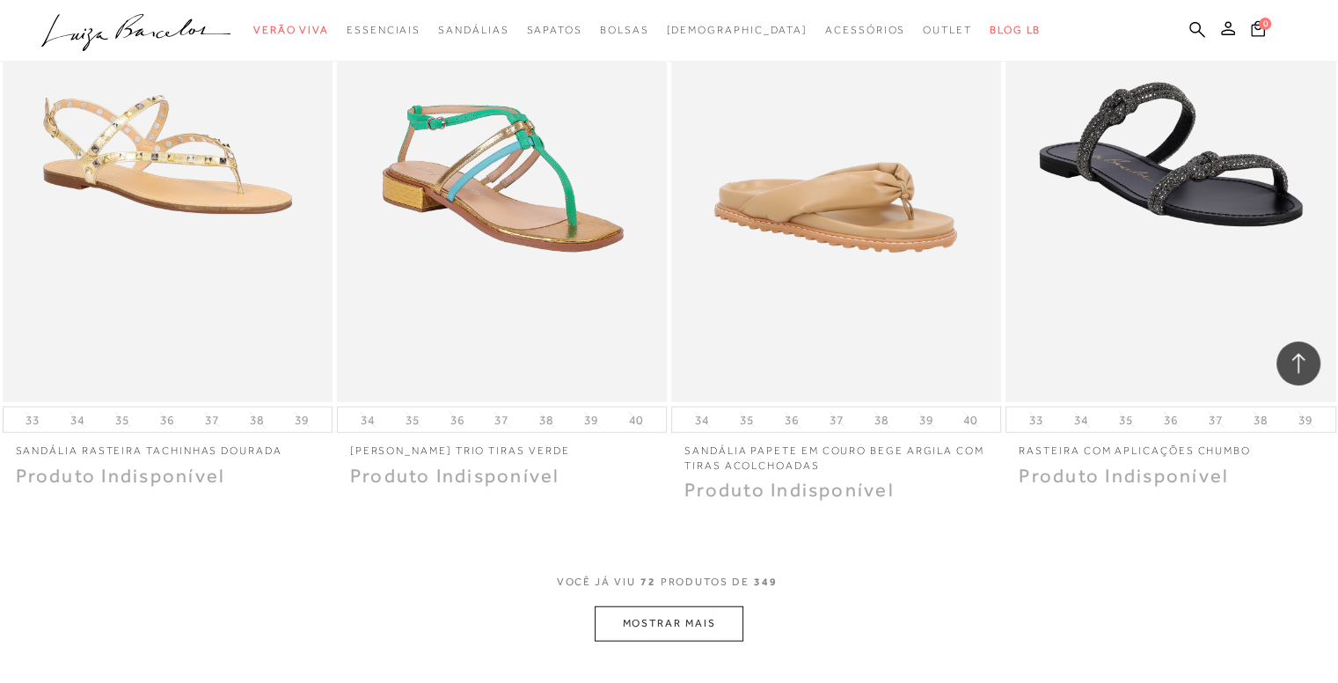
scroll to position [10907, 0]
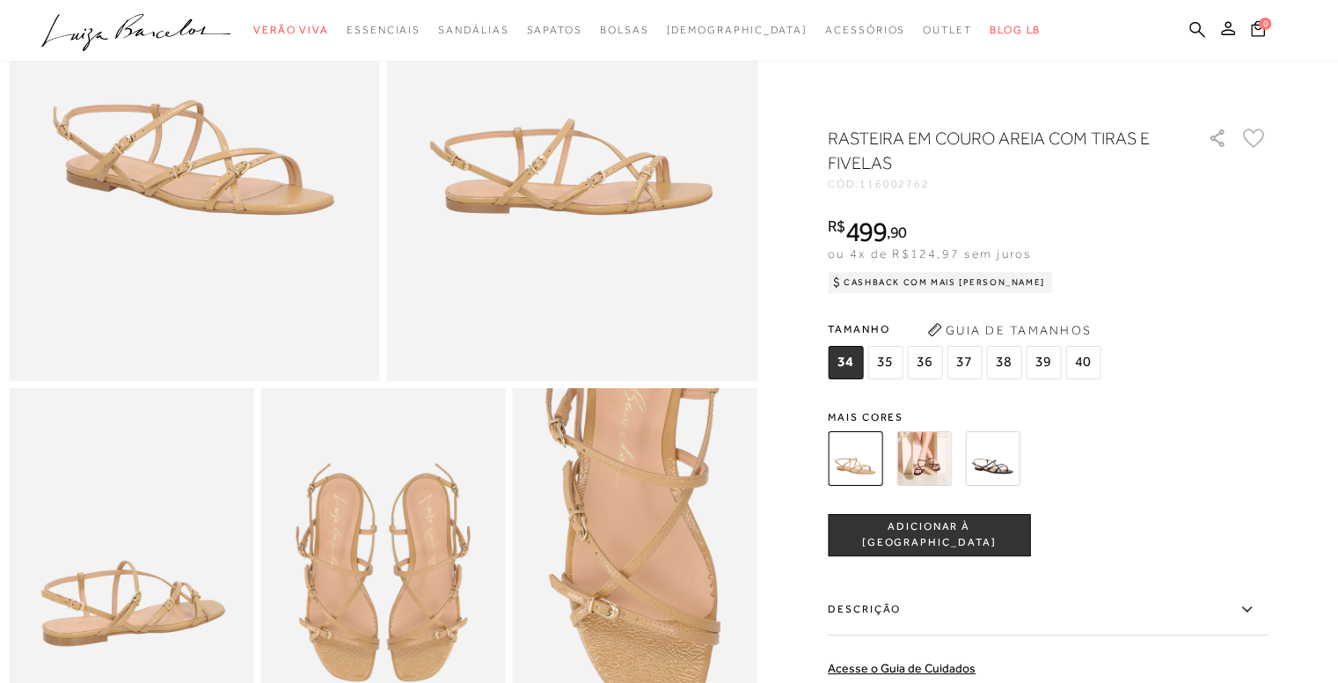
scroll to position [246, 0]
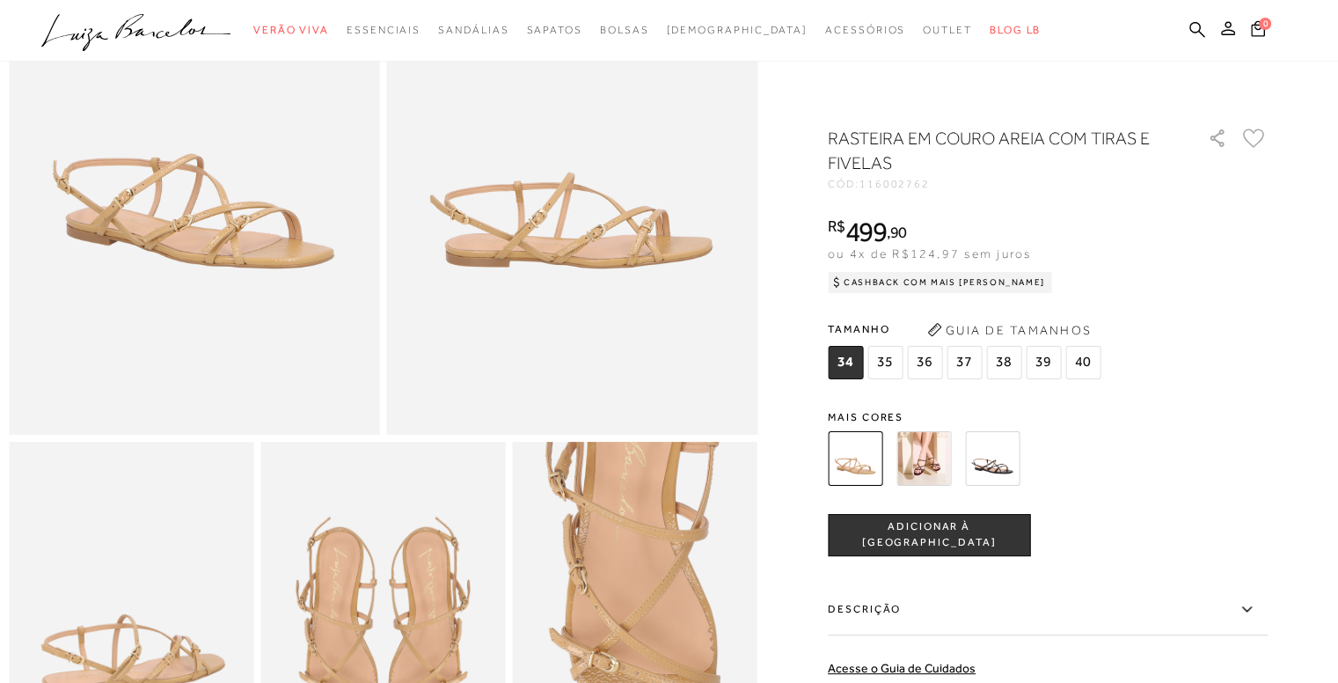
click at [936, 464] on img at bounding box center [923, 458] width 55 height 55
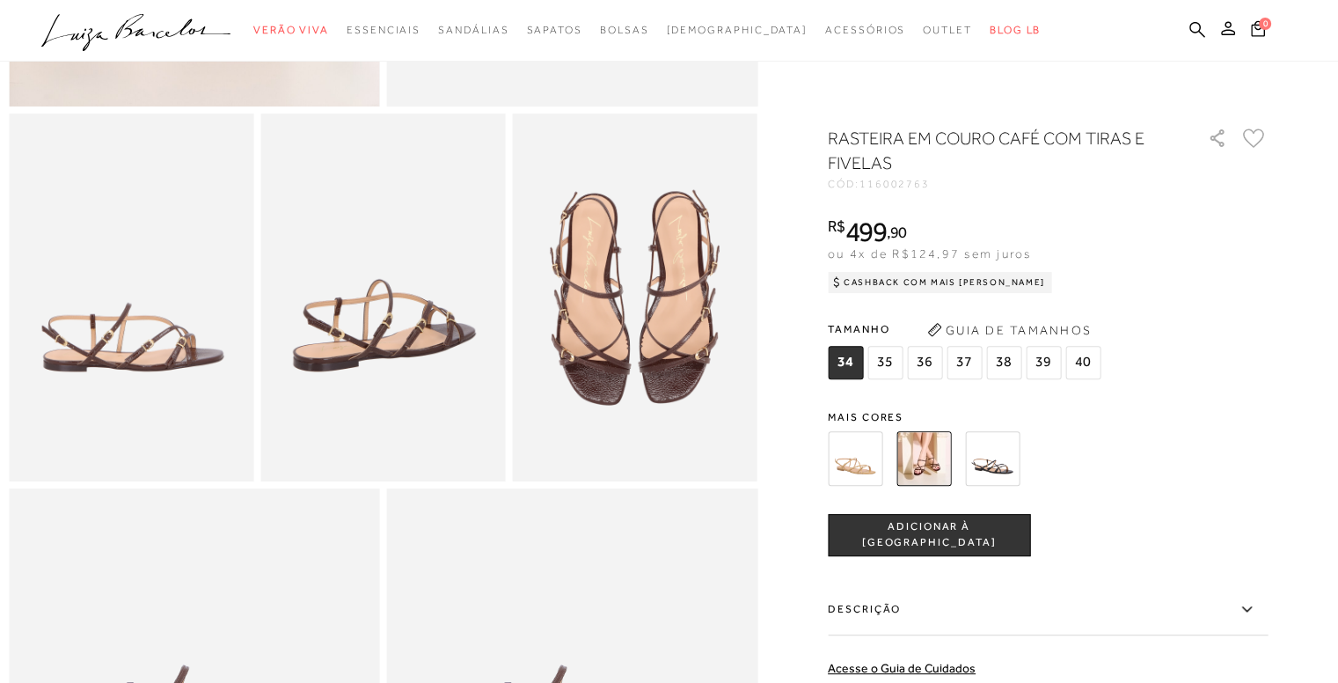
scroll to position [598, 0]
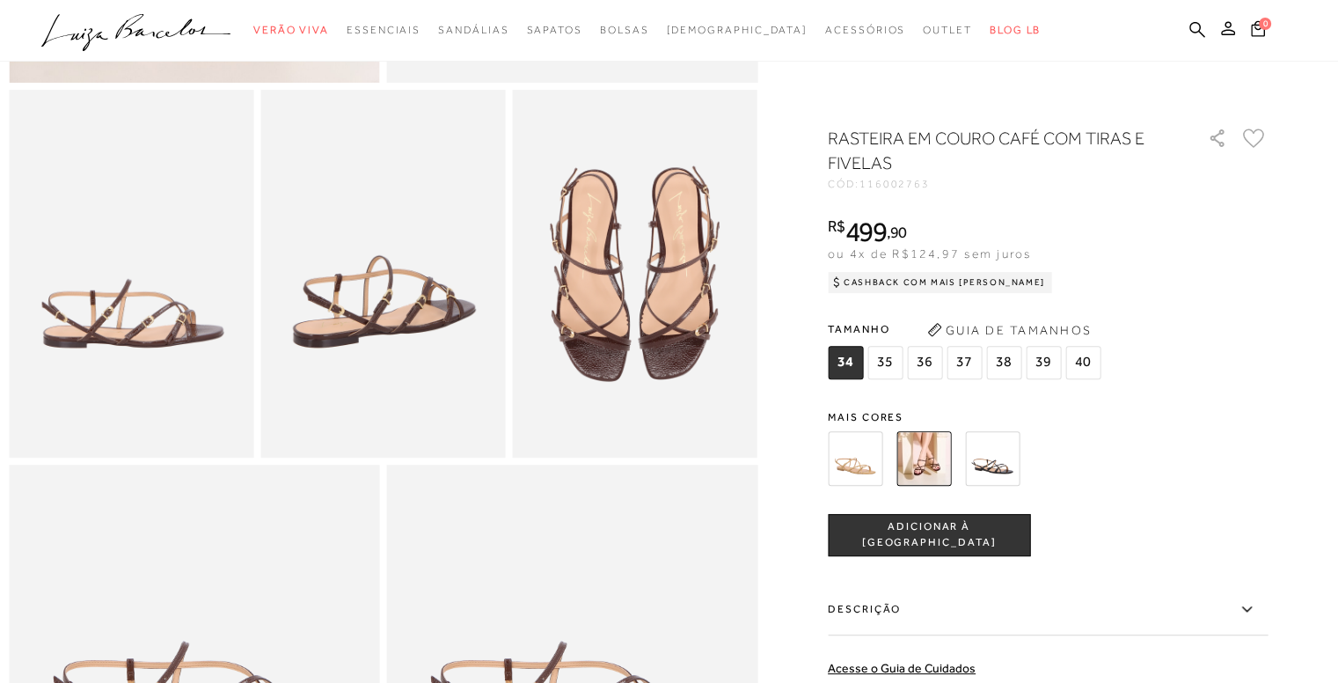
click at [1008, 464] on img at bounding box center [992, 458] width 55 height 55
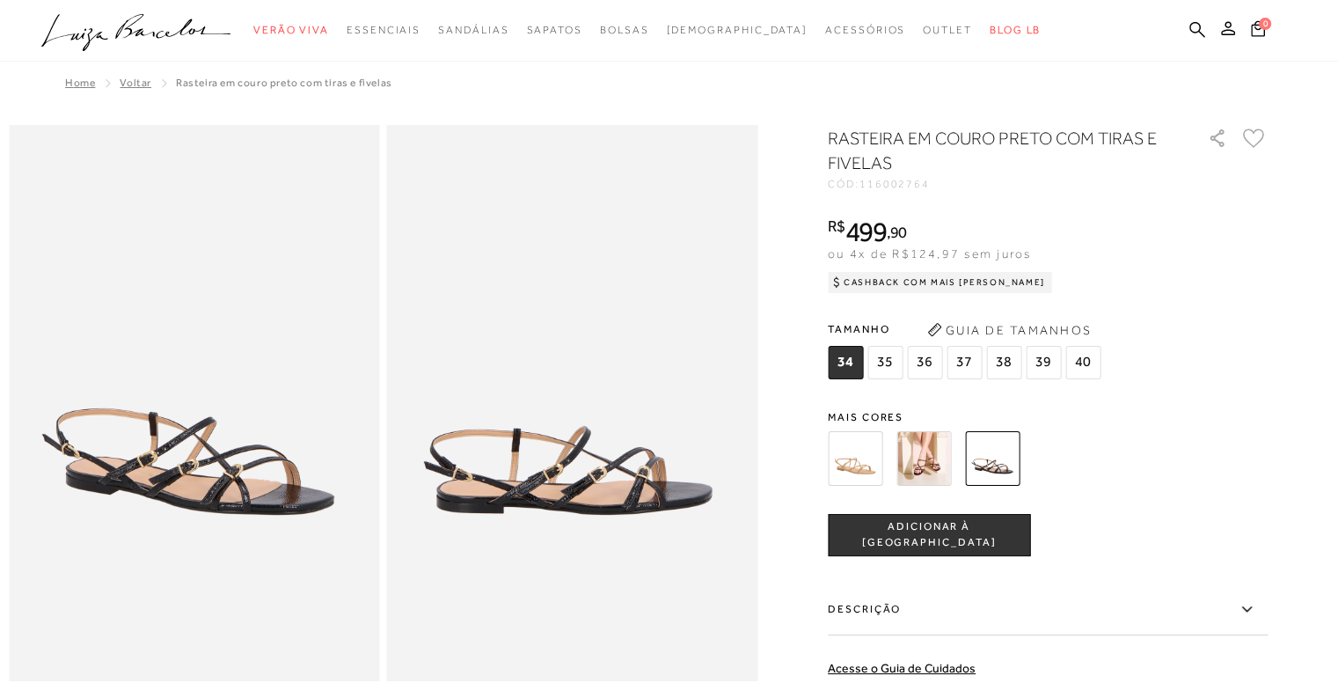
click at [947, 458] on img at bounding box center [923, 458] width 55 height 55
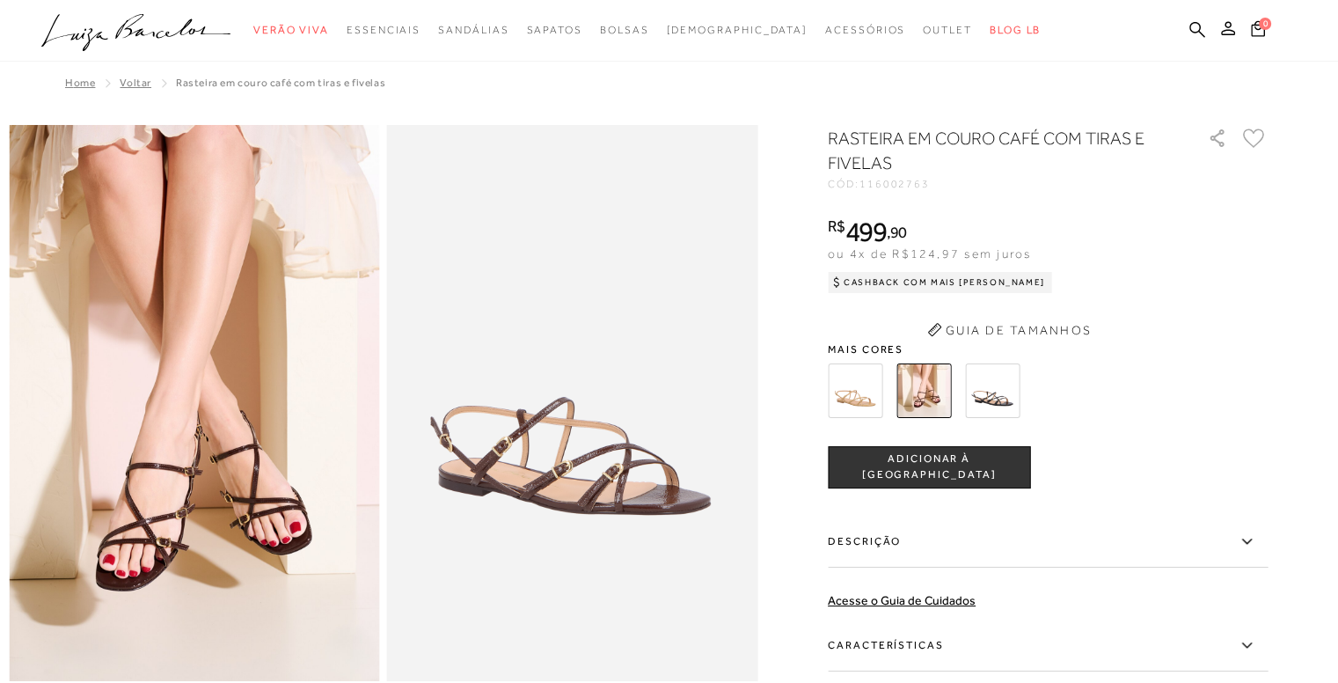
click at [947, 458] on button "ADICIONAR À SACOLA" at bounding box center [929, 467] width 202 height 42
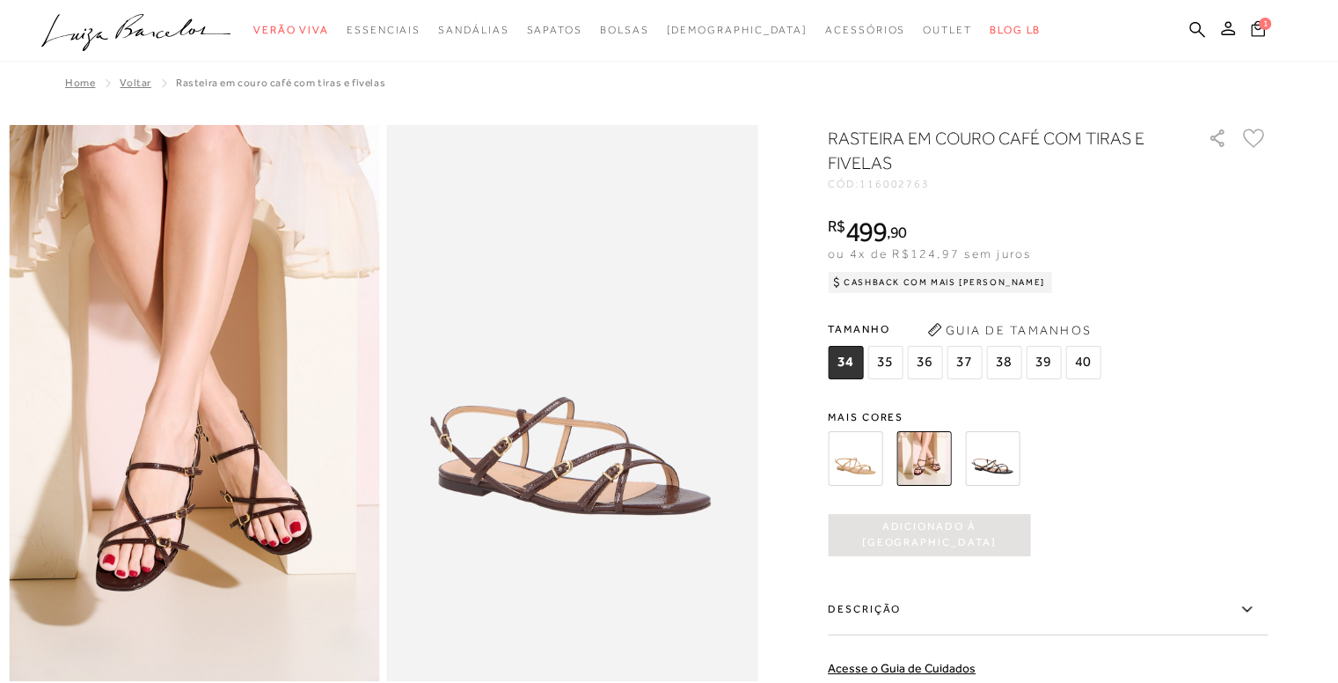
click at [1257, 26] on icon at bounding box center [1258, 27] width 16 height 19
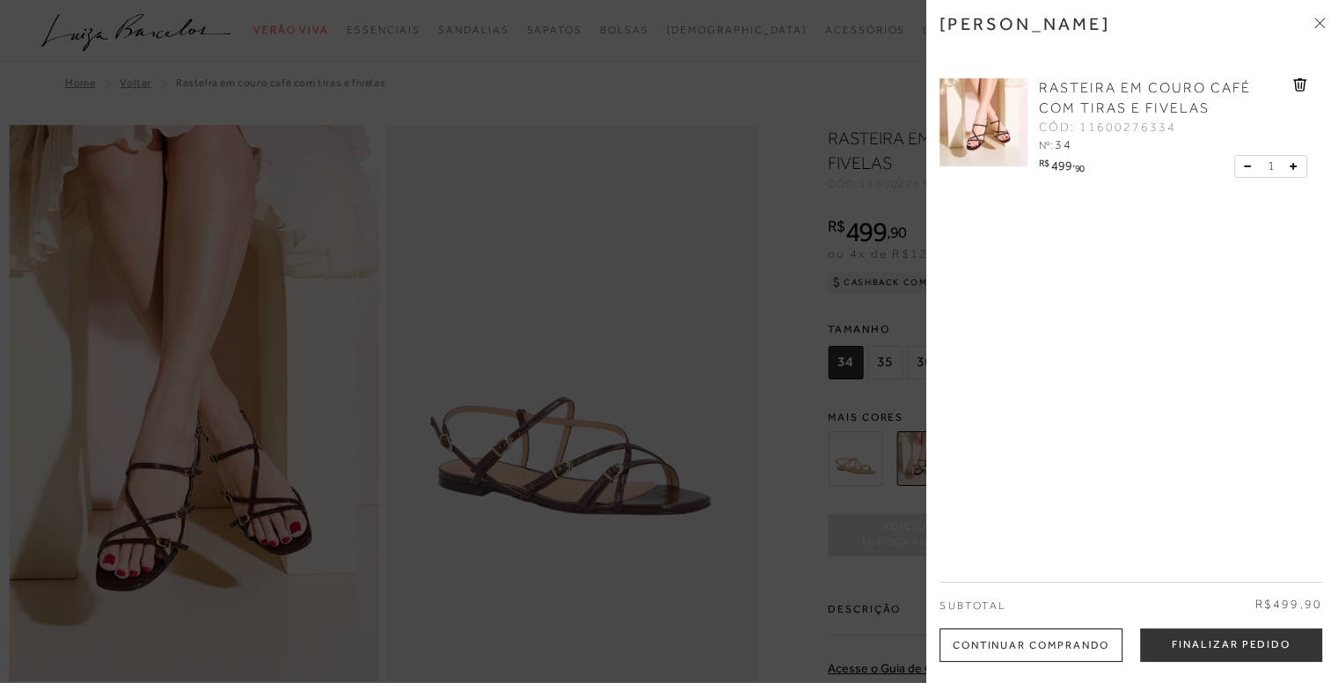
click at [1293, 82] on icon at bounding box center [1300, 84] width 14 height 13
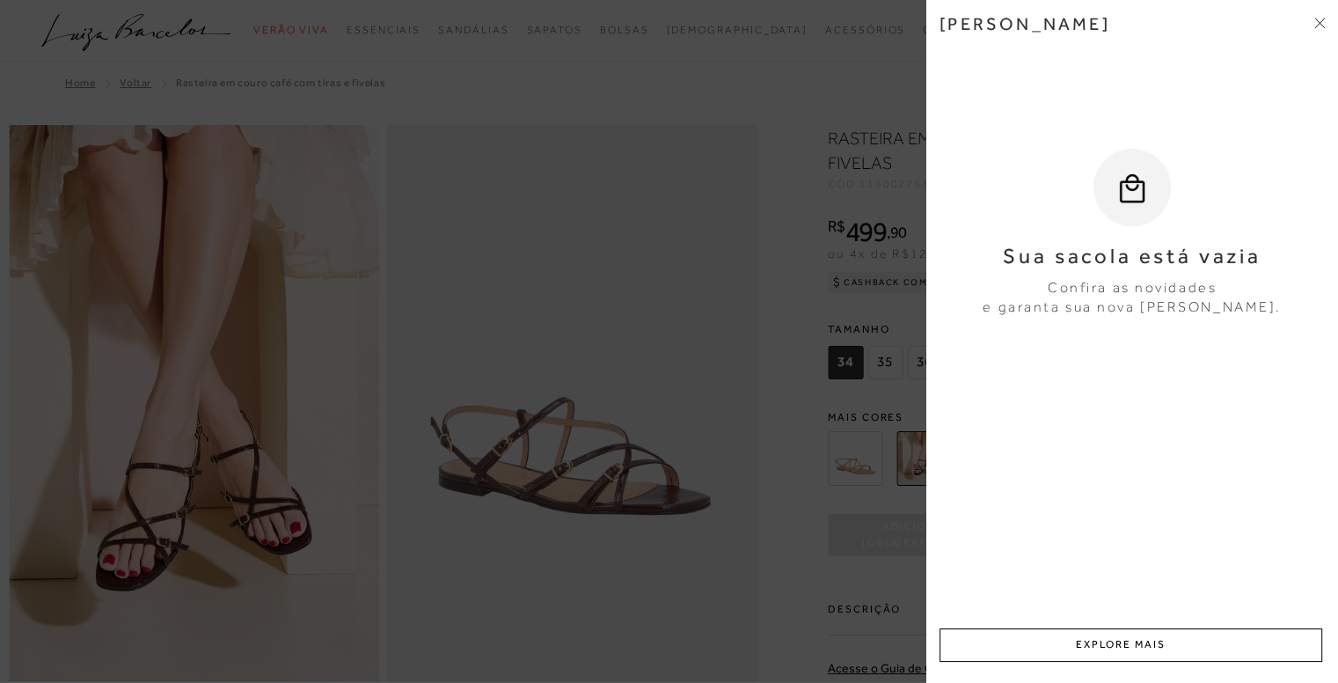
click at [1317, 19] on icon at bounding box center [1317, 20] width 5 height 5
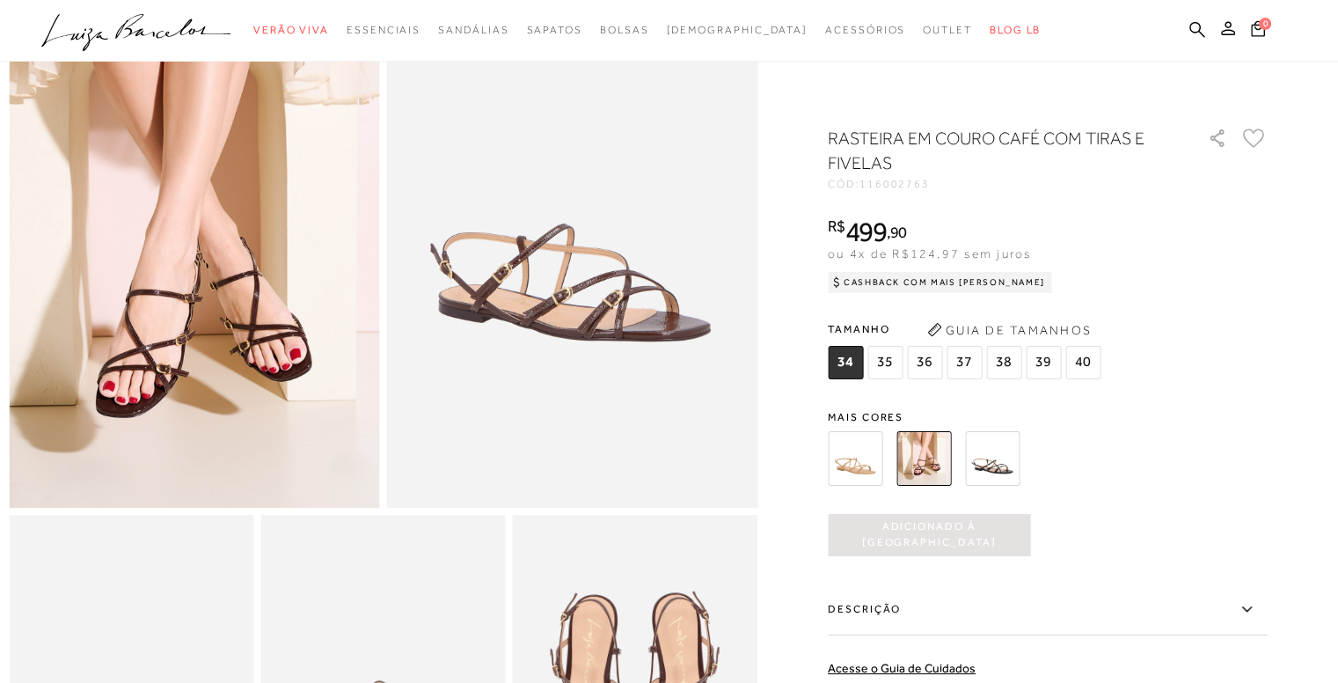
scroll to position [176, 0]
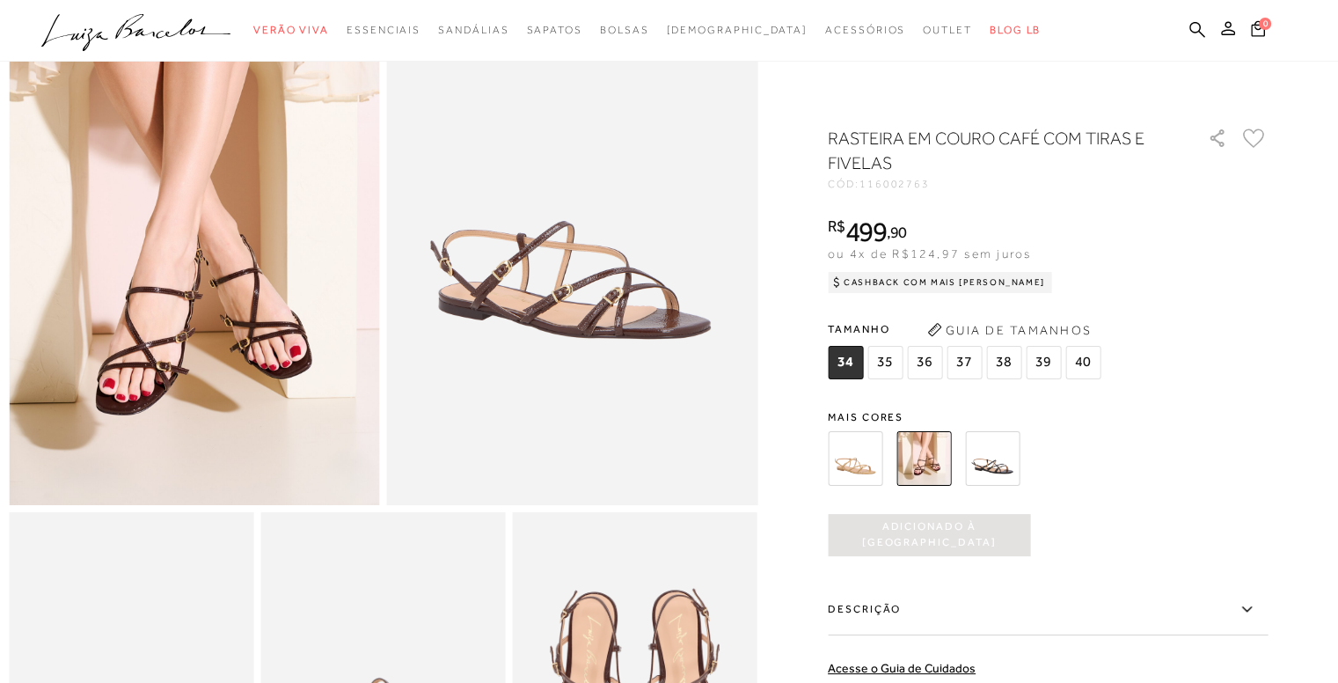
click at [301, 346] on img at bounding box center [194, 227] width 371 height 556
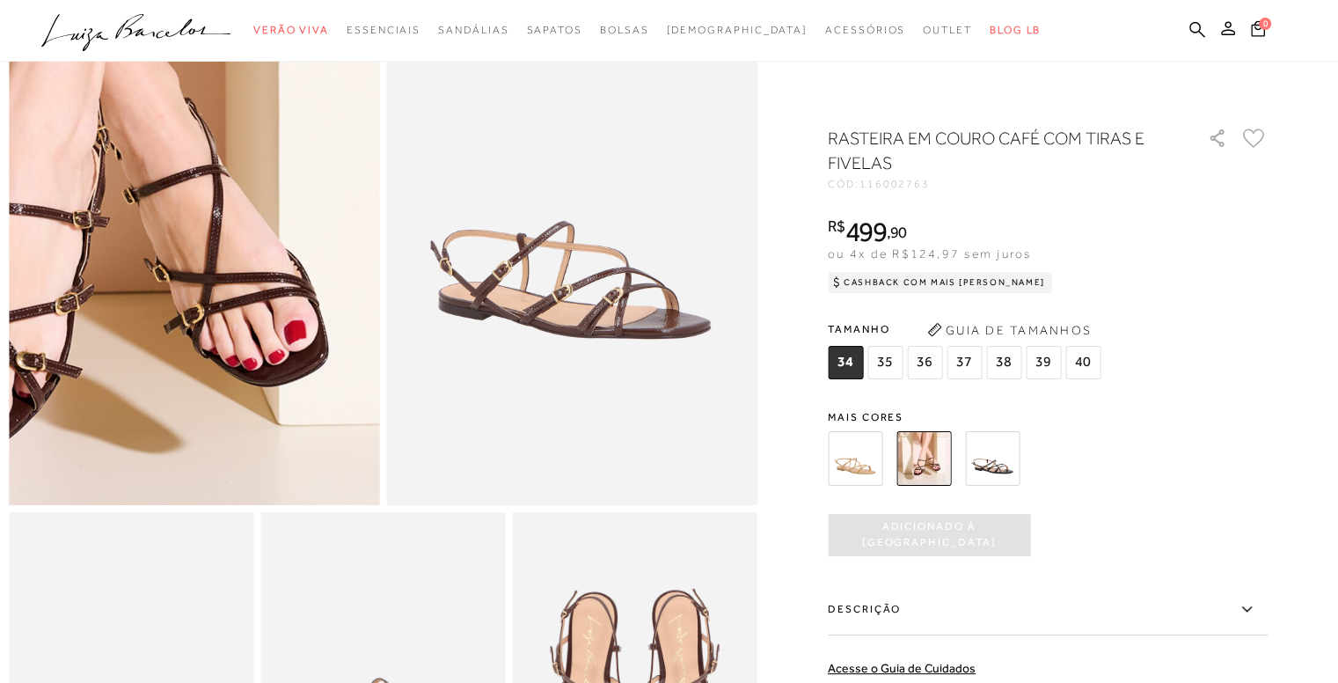
click at [295, 378] on img at bounding box center [92, 84] width 742 height 1113
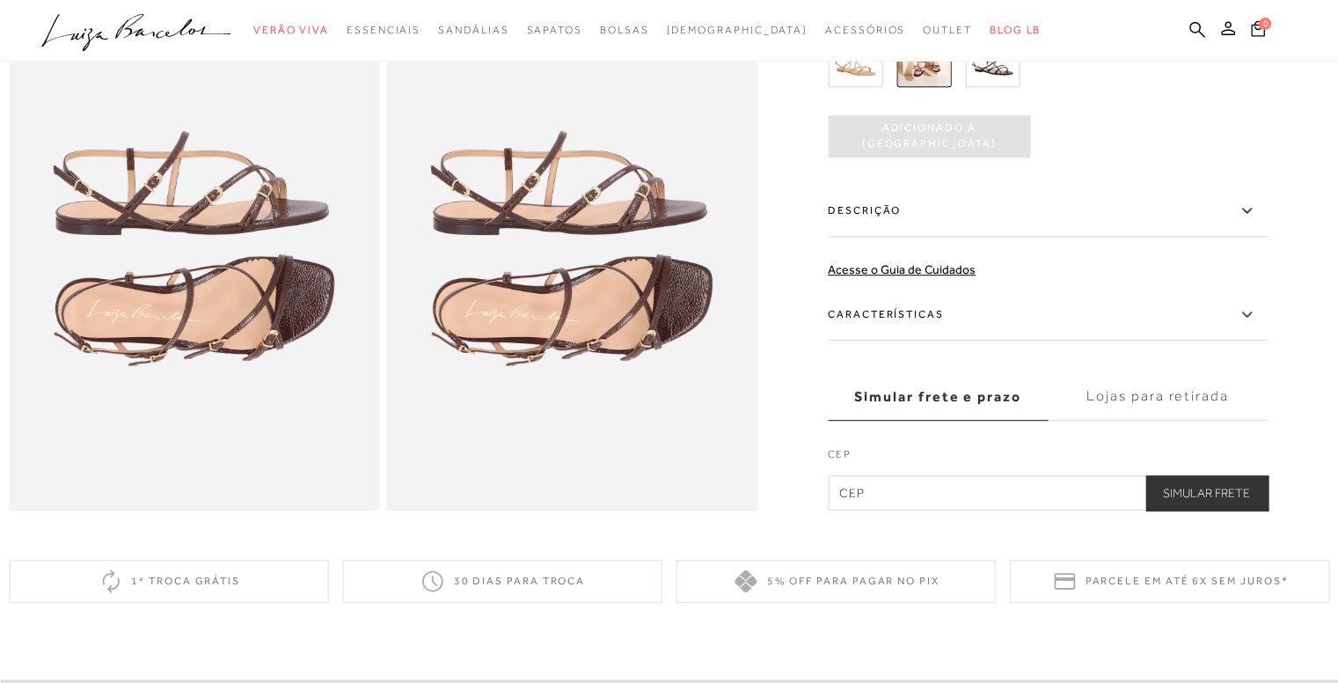
scroll to position [1126, 0]
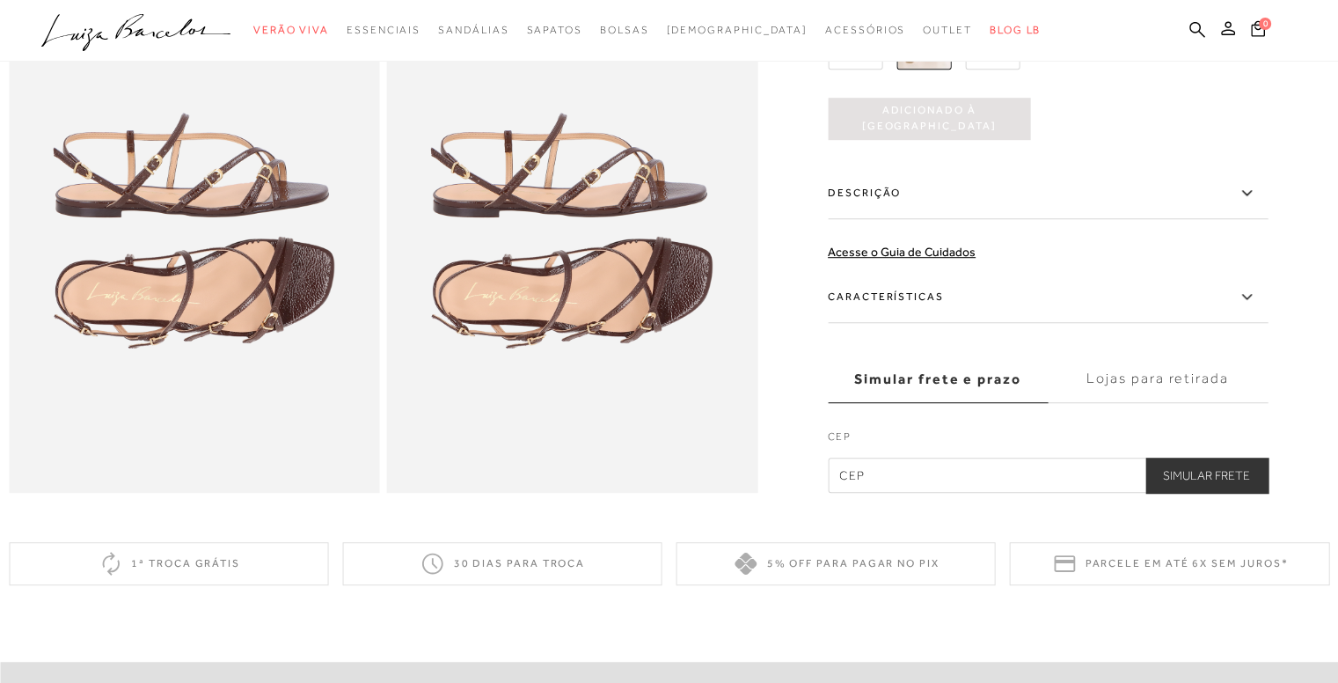
click at [1209, 216] on label "Descrição" at bounding box center [1048, 193] width 440 height 51
click at [0, 0] on input "Descrição" at bounding box center [0, 0] width 0 height 0
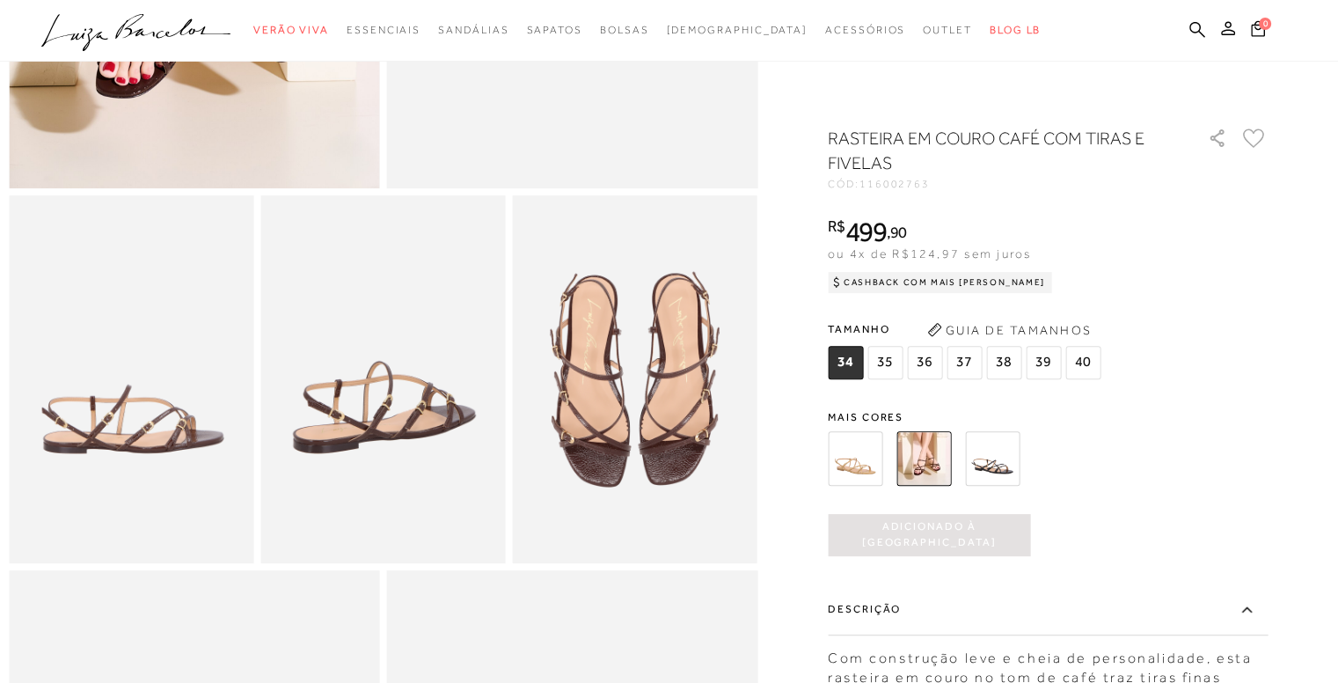
scroll to position [457, 0]
